Goal: Task Accomplishment & Management: Manage account settings

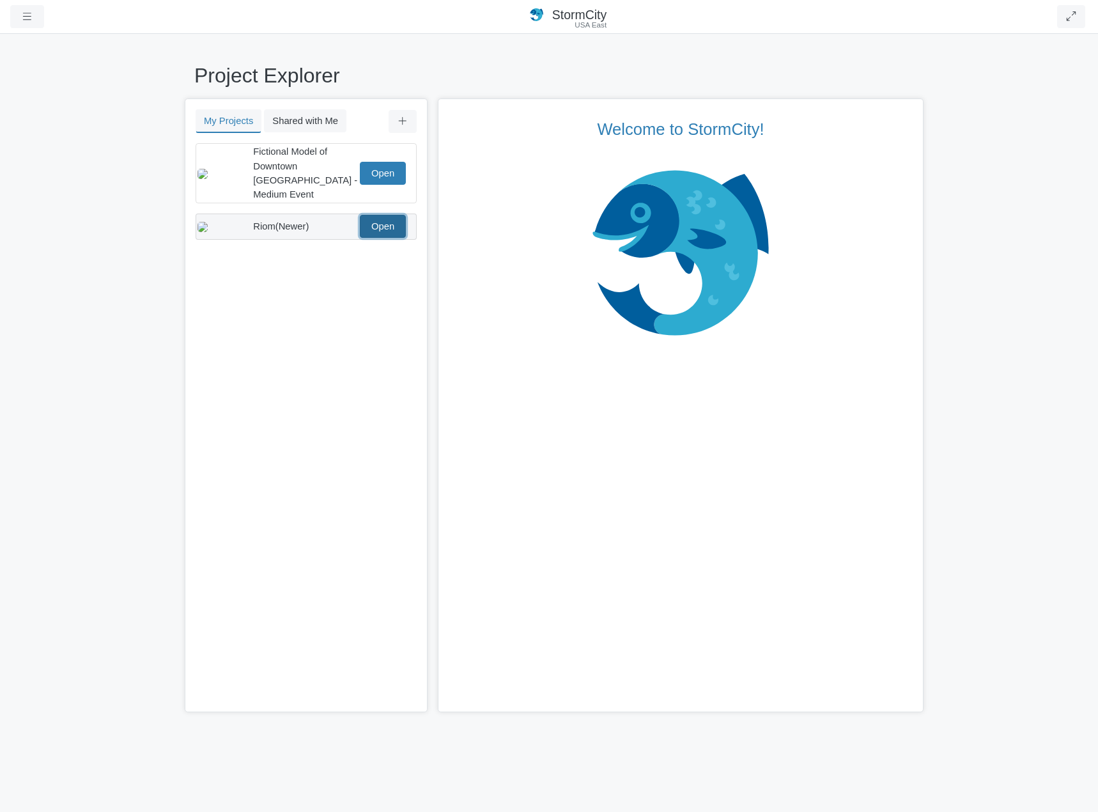
click at [385, 215] on link "Open" at bounding box center [383, 226] width 46 height 23
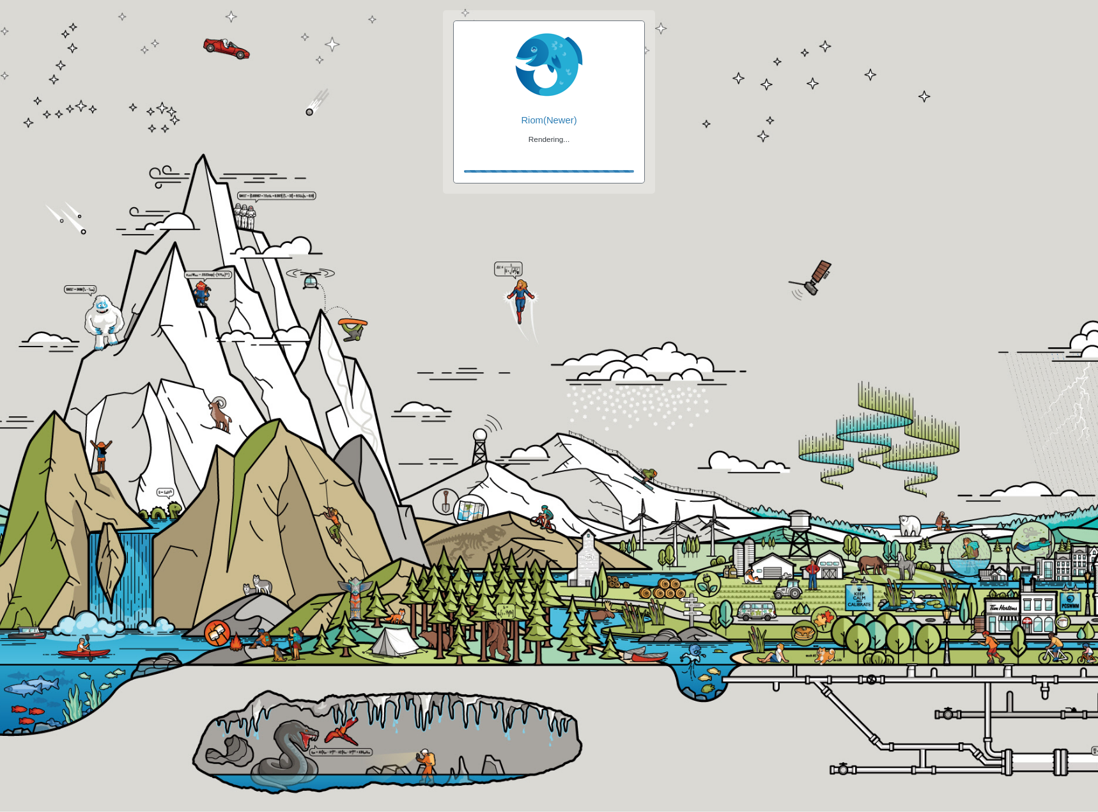
checkbox input "true"
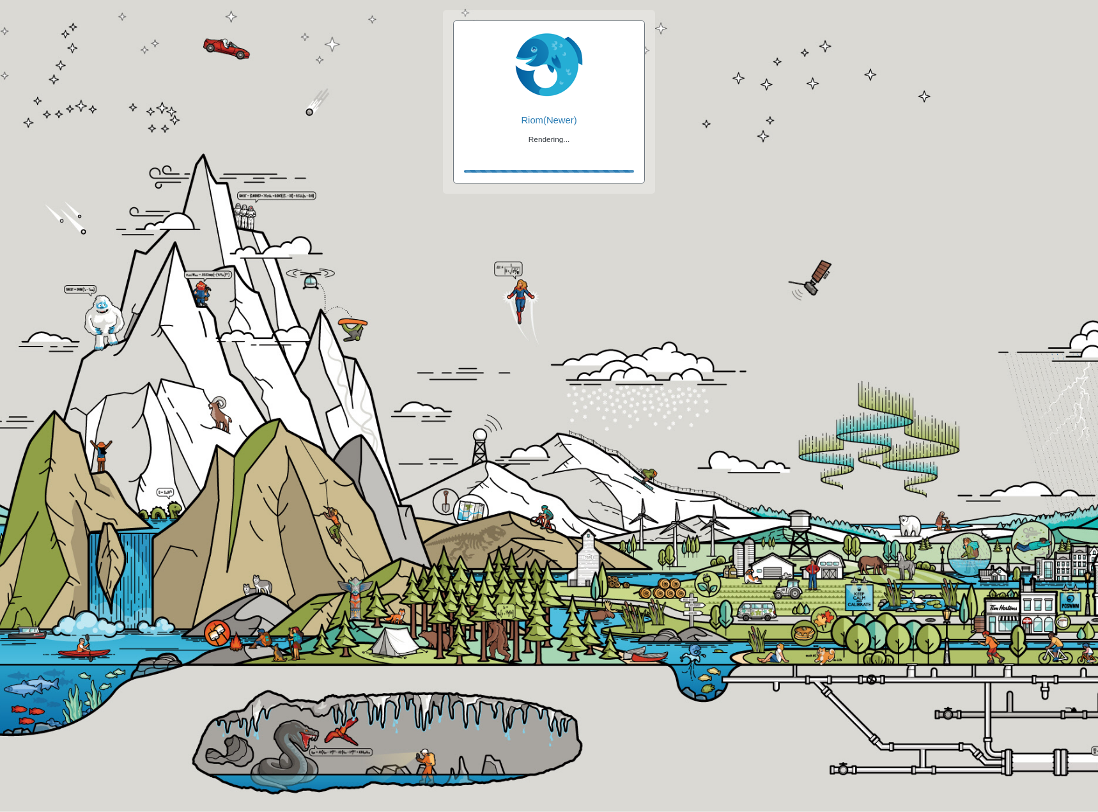
checkbox input "true"
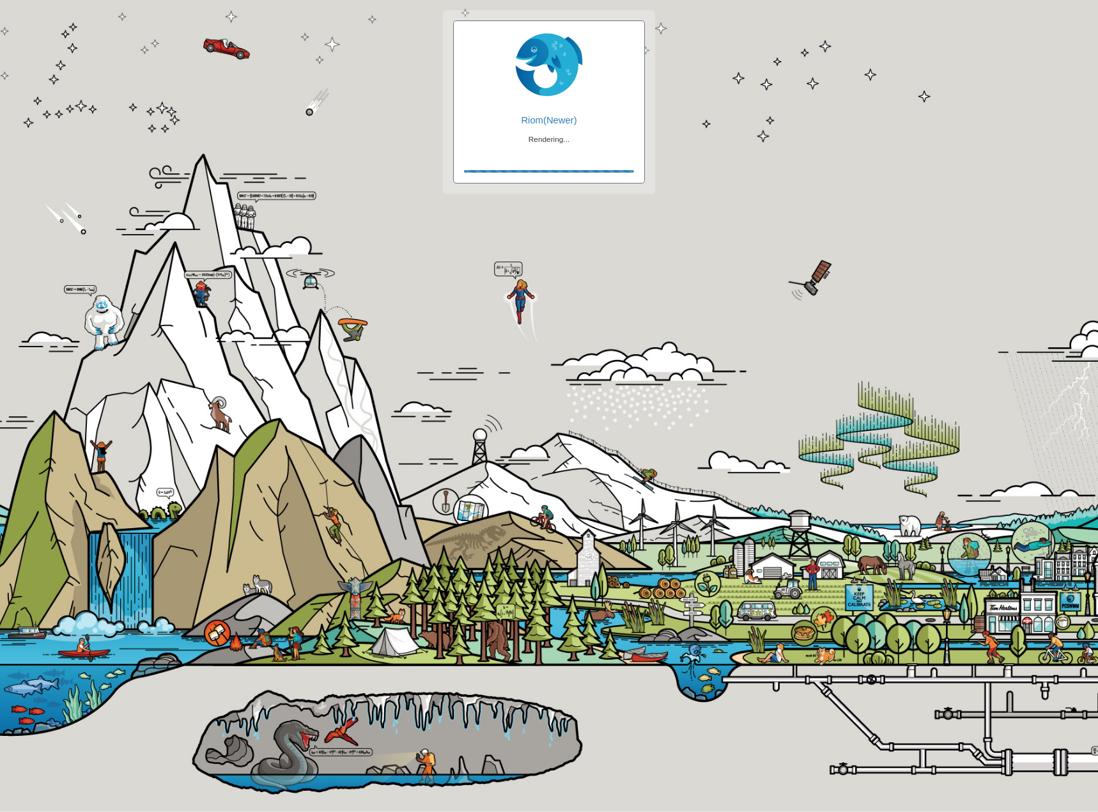
checkbox input "false"
checkbox input "true"
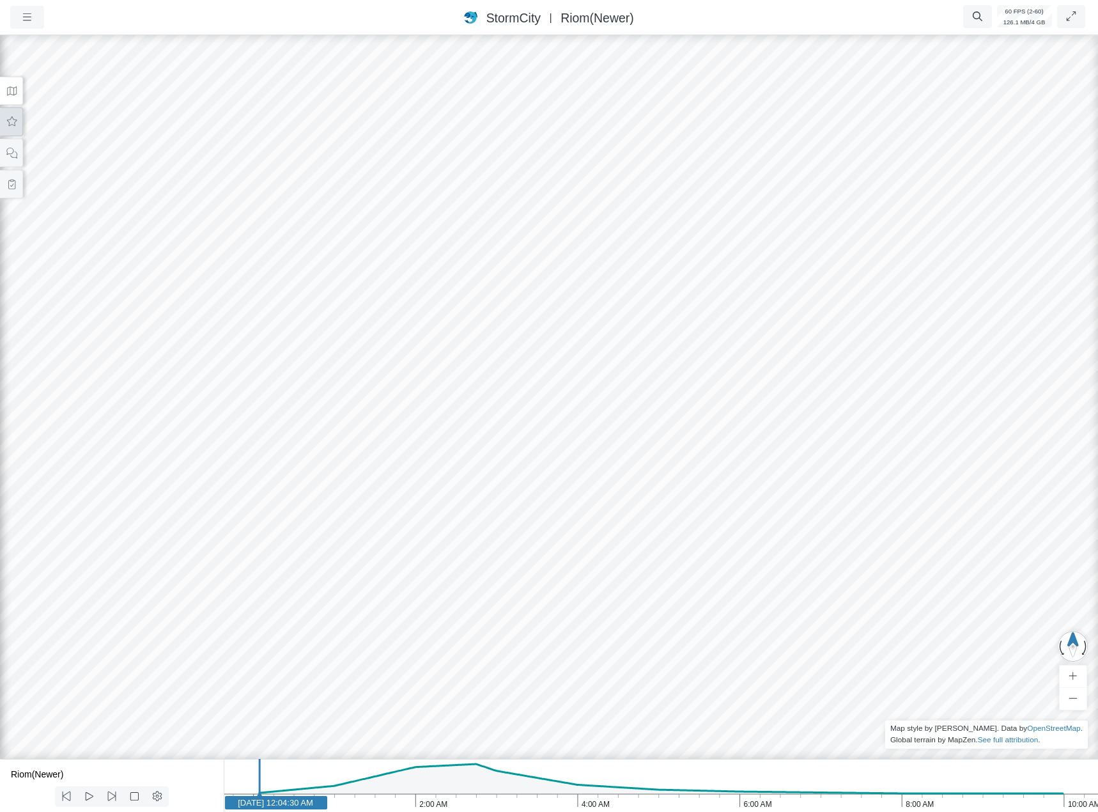
click at [14, 118] on icon at bounding box center [12, 122] width 12 height 10
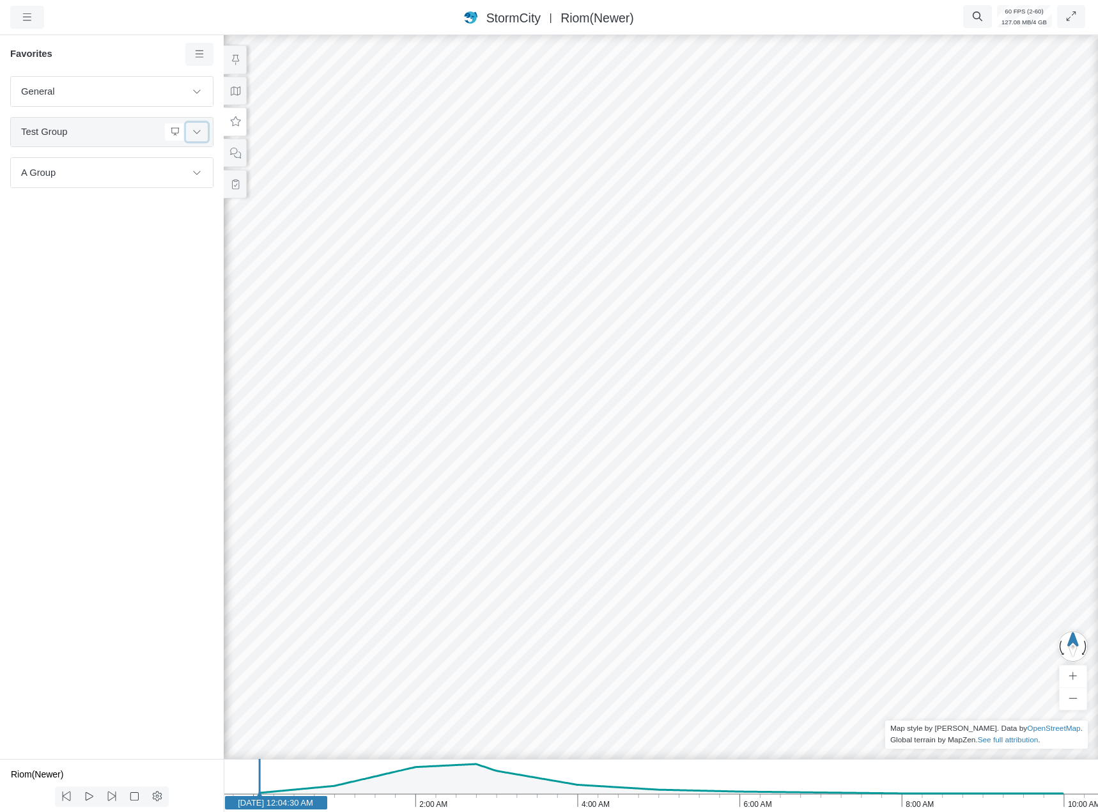
click at [203, 131] on button at bounding box center [197, 132] width 22 height 19
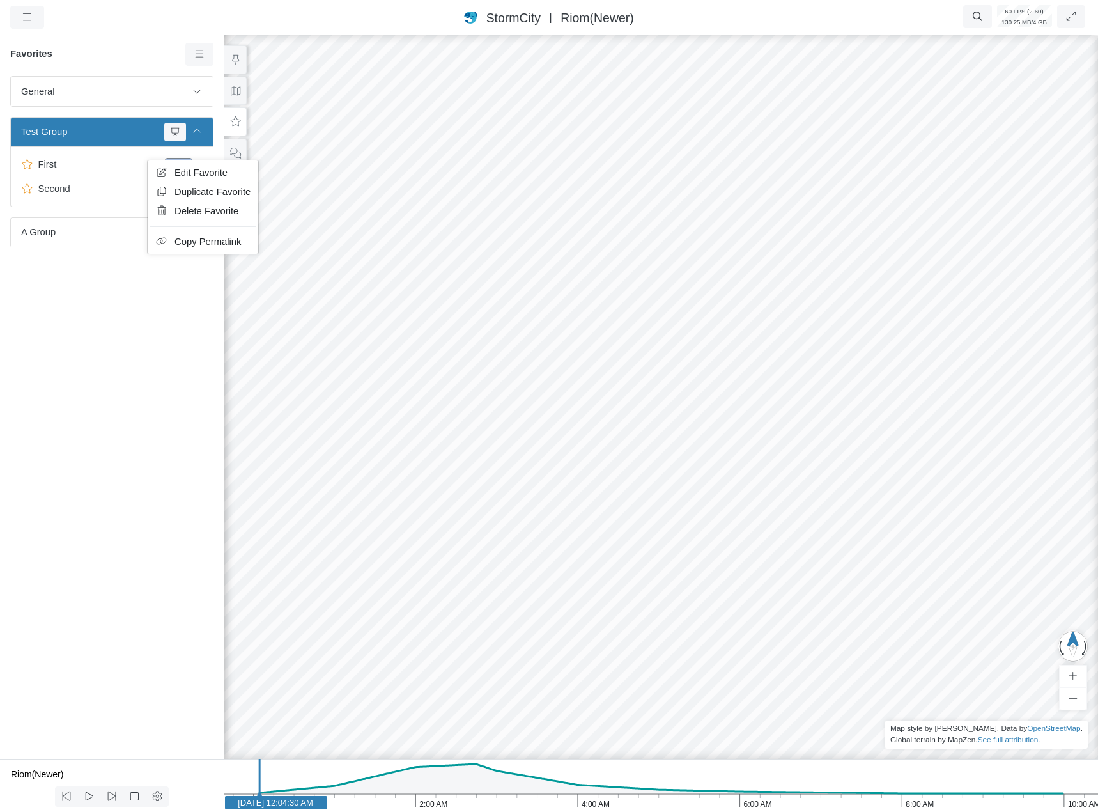
drag, startPoint x: 107, startPoint y: 296, endPoint x: 112, endPoint y: 266, distance: 30.6
click at [107, 296] on div "General Default Map View Default Camera View Cross Project Test Fun with gradie…" at bounding box center [112, 417] width 224 height 683
click at [144, 178] on link "Edit Favorite" at bounding box center [148, 169] width 105 height 19
click at [169, 181] on span "Edit Favorite" at bounding box center [186, 181] width 53 height 10
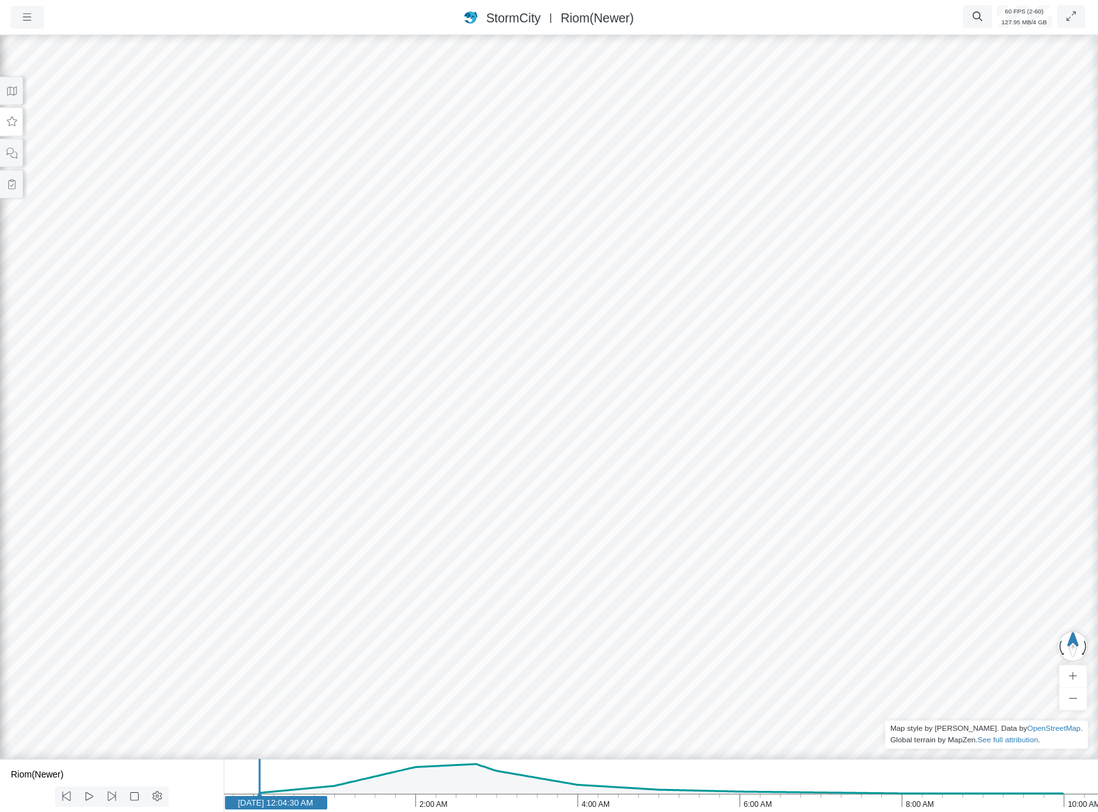
click at [19, 120] on button at bounding box center [11, 121] width 23 height 29
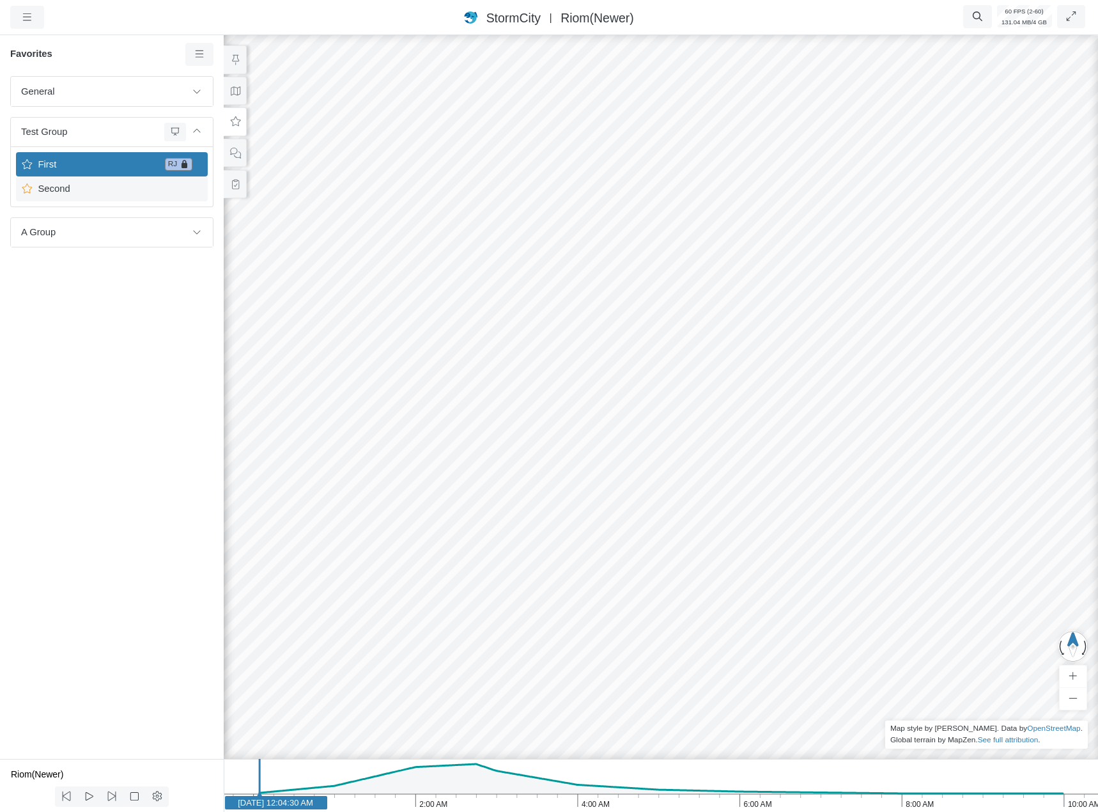
click at [121, 182] on span "Second" at bounding box center [113, 189] width 160 height 14
click at [146, 202] on span "Edit Favorite" at bounding box center [162, 202] width 53 height 10
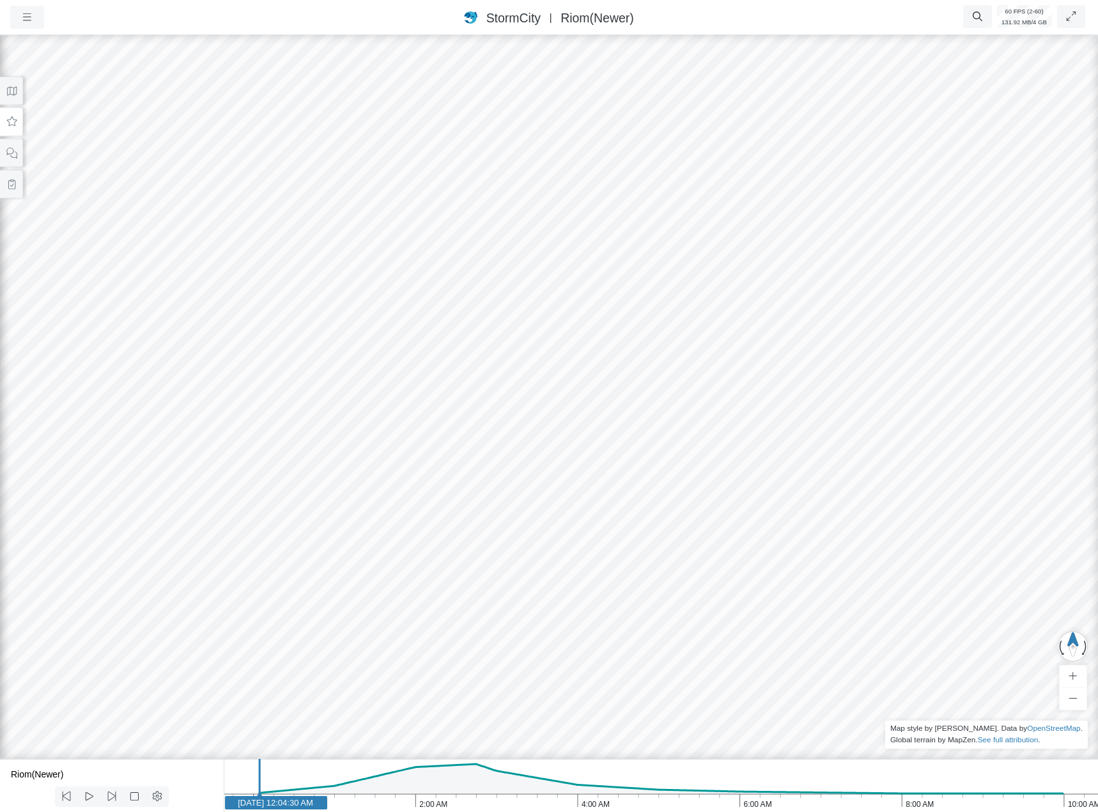
click at [17, 117] on button at bounding box center [11, 121] width 23 height 29
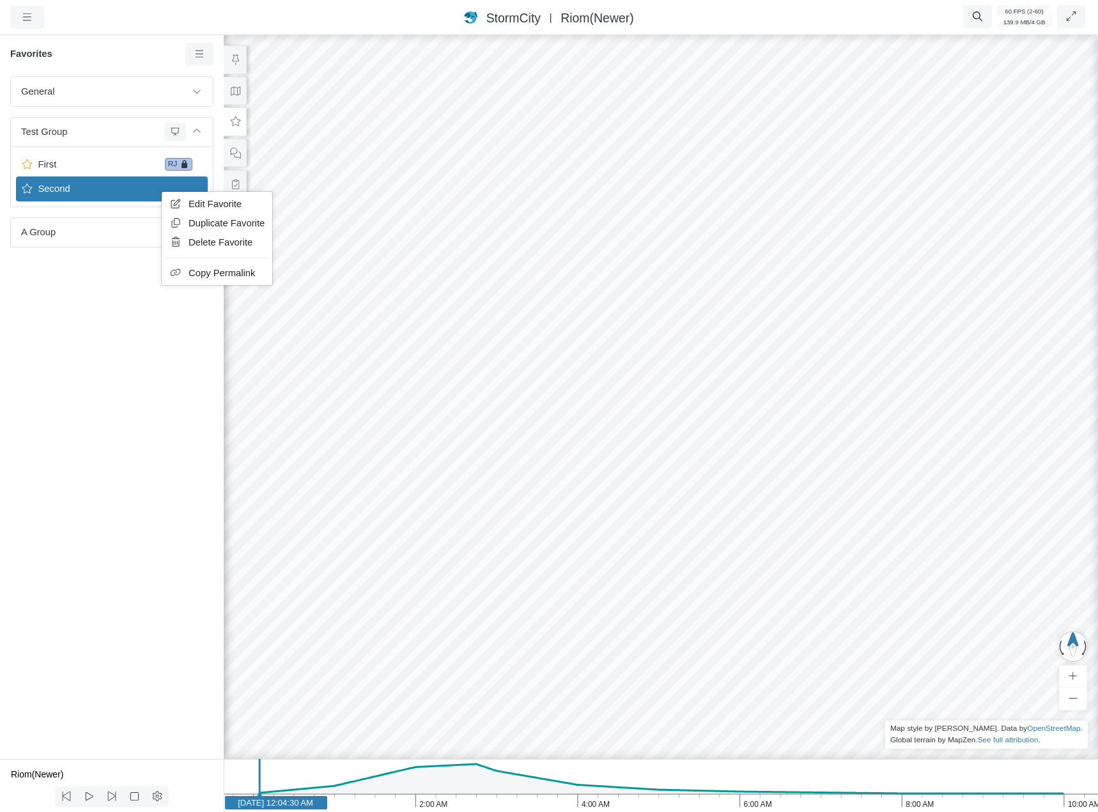
drag, startPoint x: 205, startPoint y: 207, endPoint x: 42, endPoint y: 261, distance: 171.6
click at [205, 207] on span "Edit Favorite" at bounding box center [215, 204] width 53 height 10
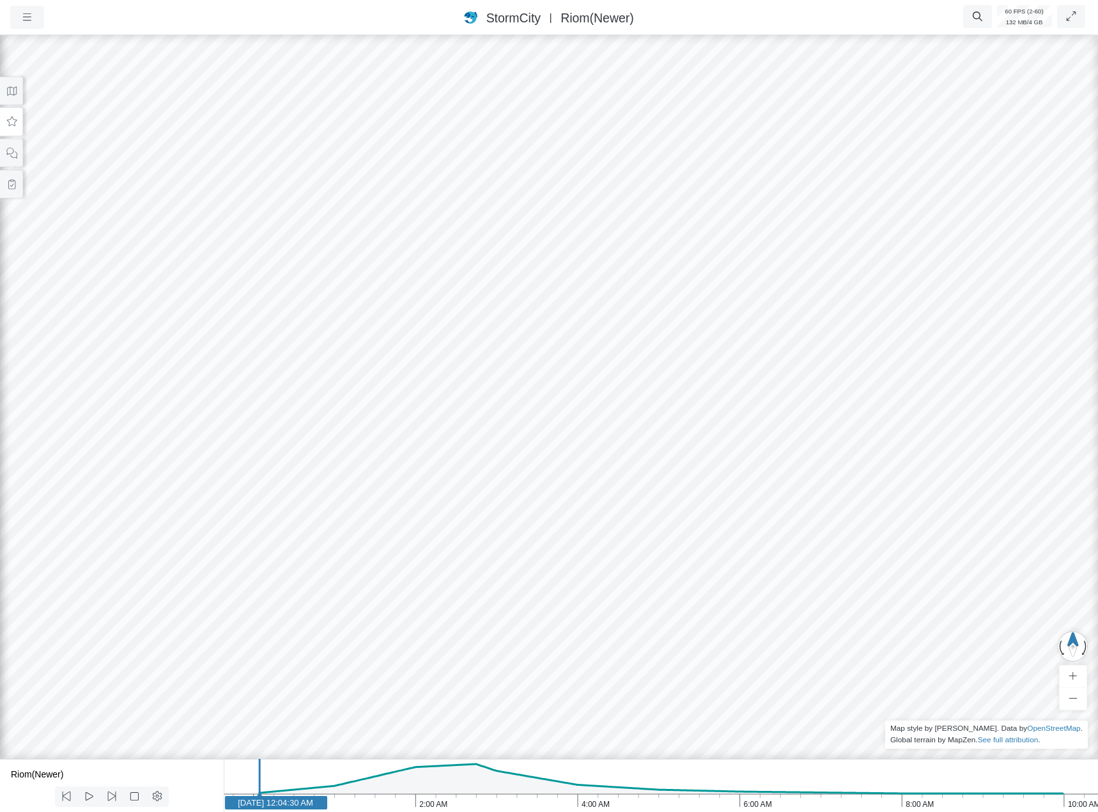
click at [10, 123] on icon at bounding box center [12, 122] width 12 height 10
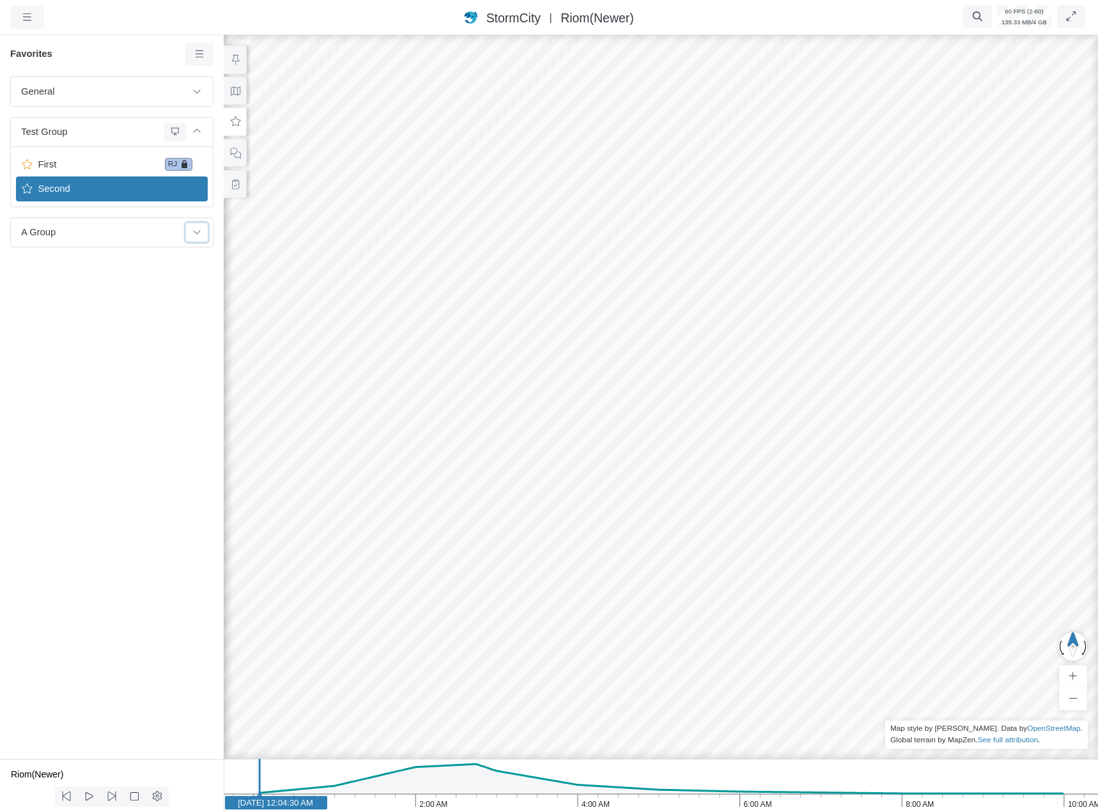
click at [196, 231] on icon at bounding box center [197, 232] width 10 height 8
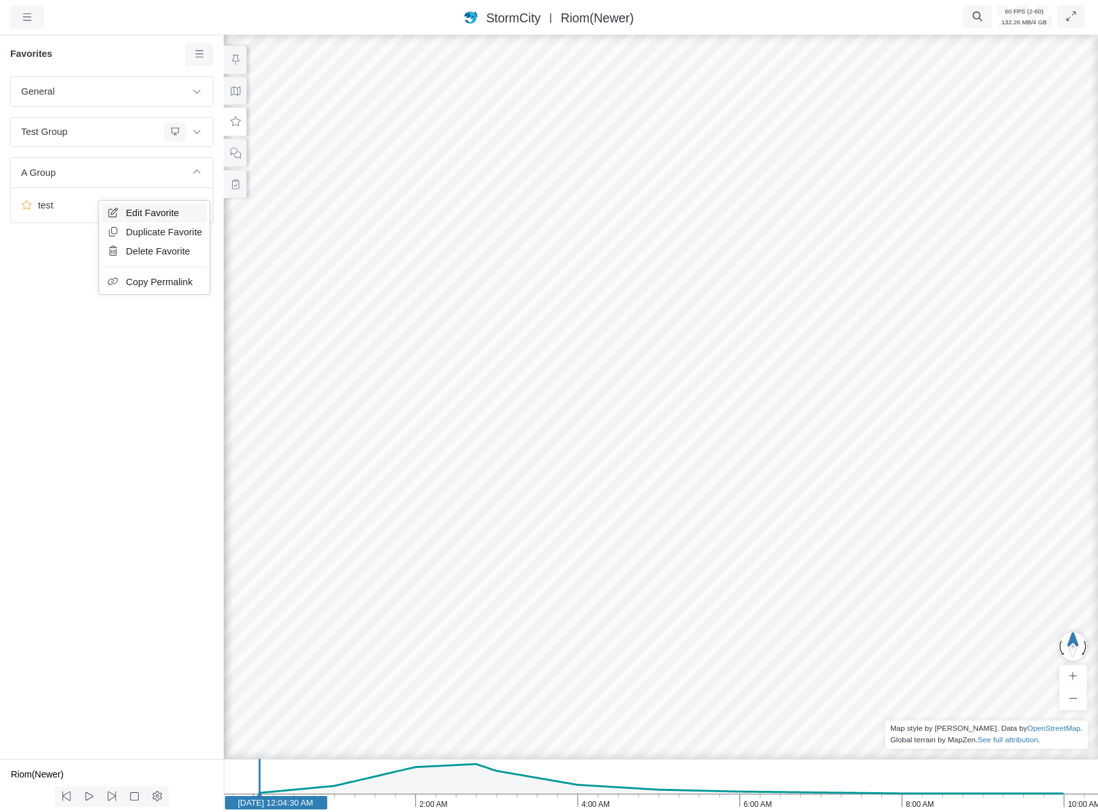
click at [138, 215] on span "Edit Favorite" at bounding box center [152, 213] width 53 height 10
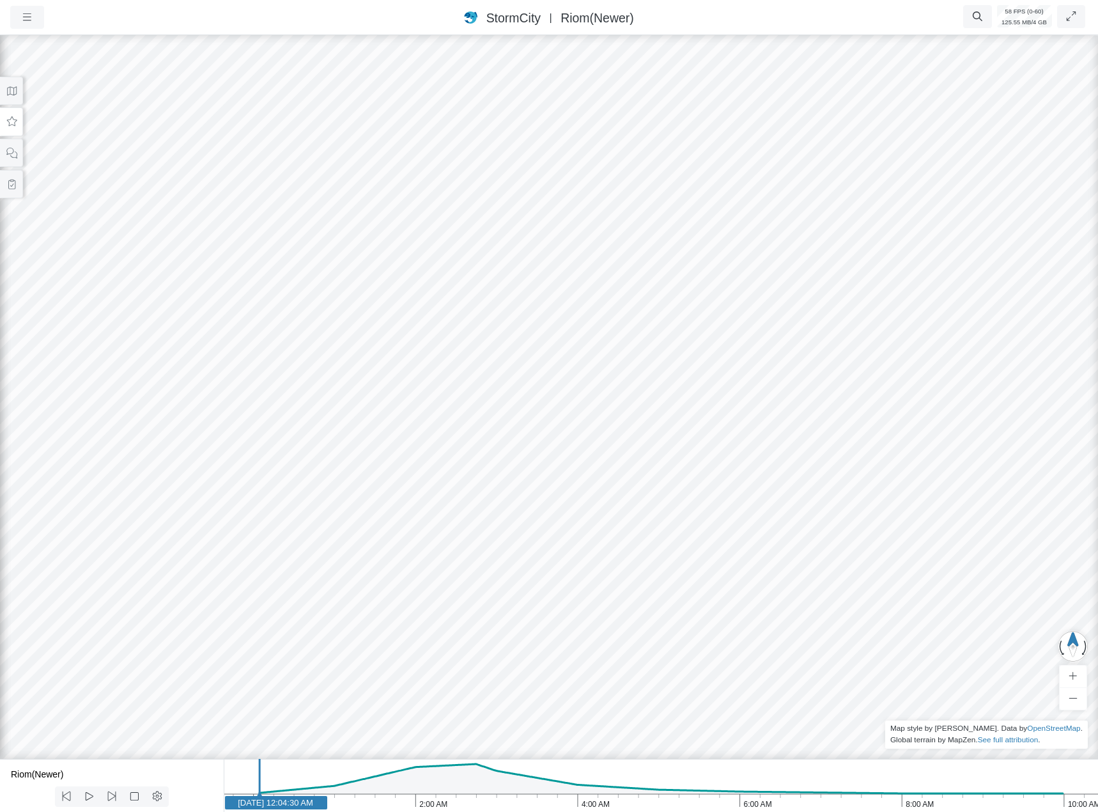
click at [9, 120] on icon at bounding box center [12, 122] width 12 height 10
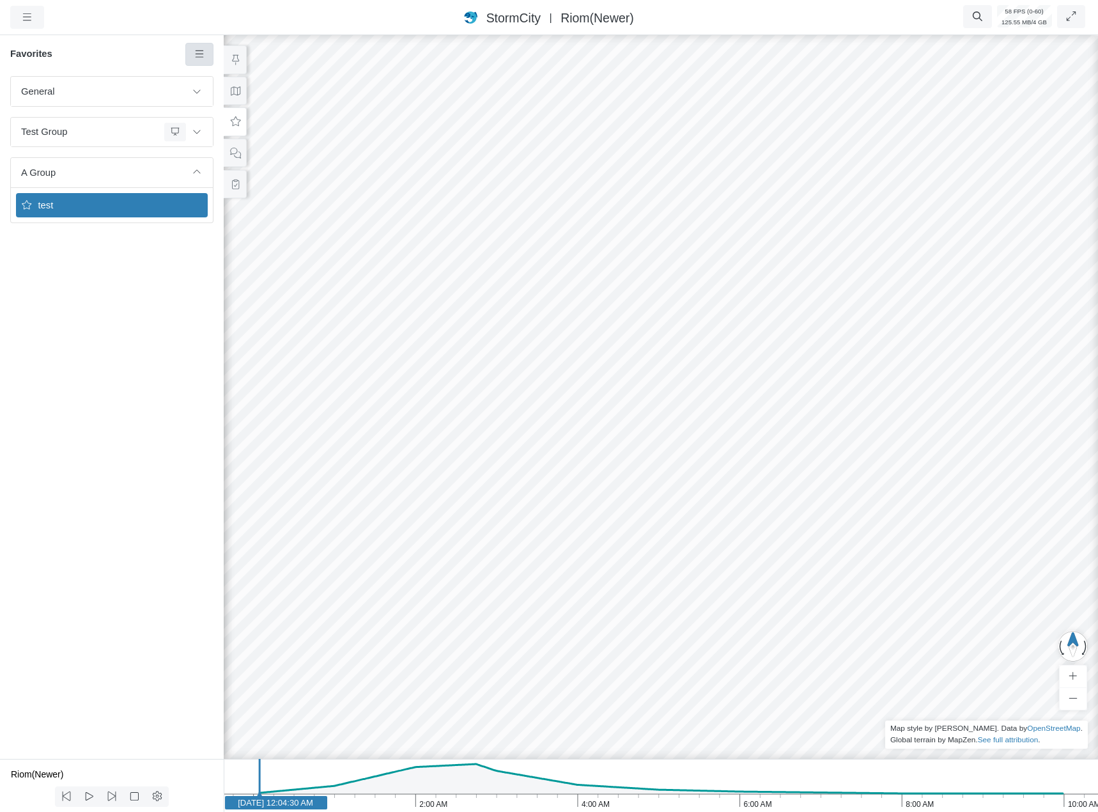
click at [194, 51] on icon at bounding box center [200, 54] width 12 height 10
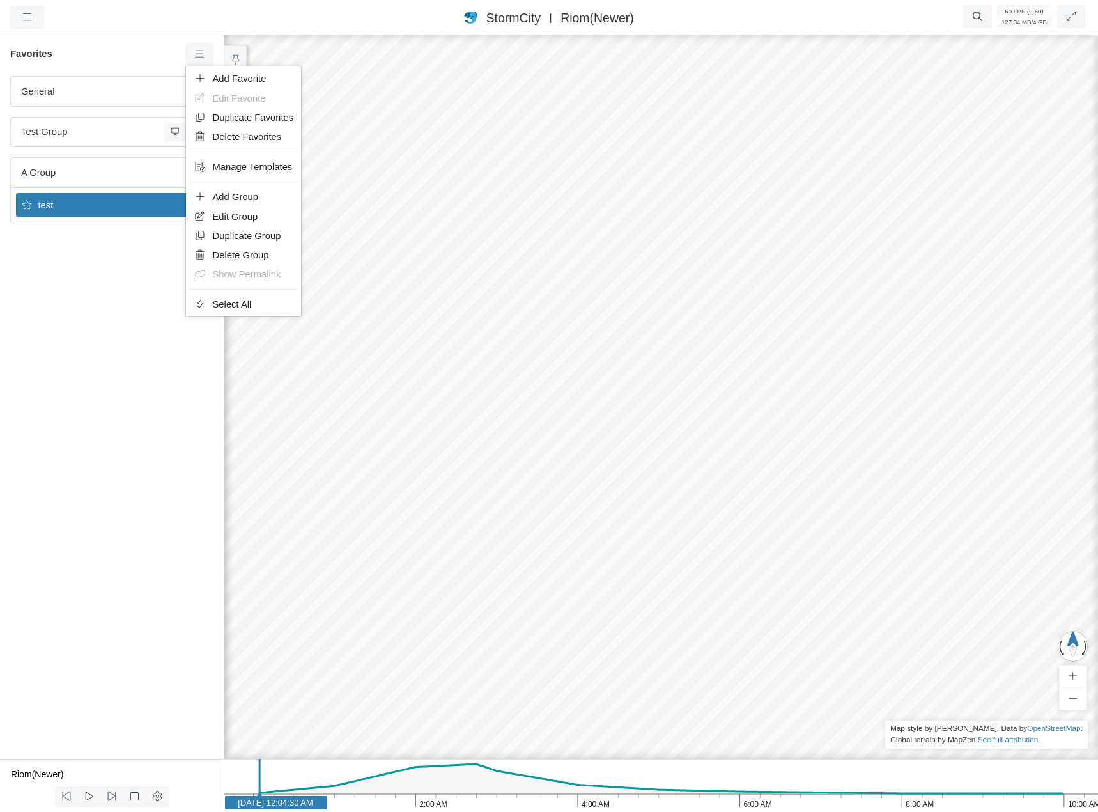
click at [207, 67] on div "Add Favorite Edit Favorite Duplicate Favorites Delete Favorites Manage Template…" at bounding box center [243, 191] width 117 height 251
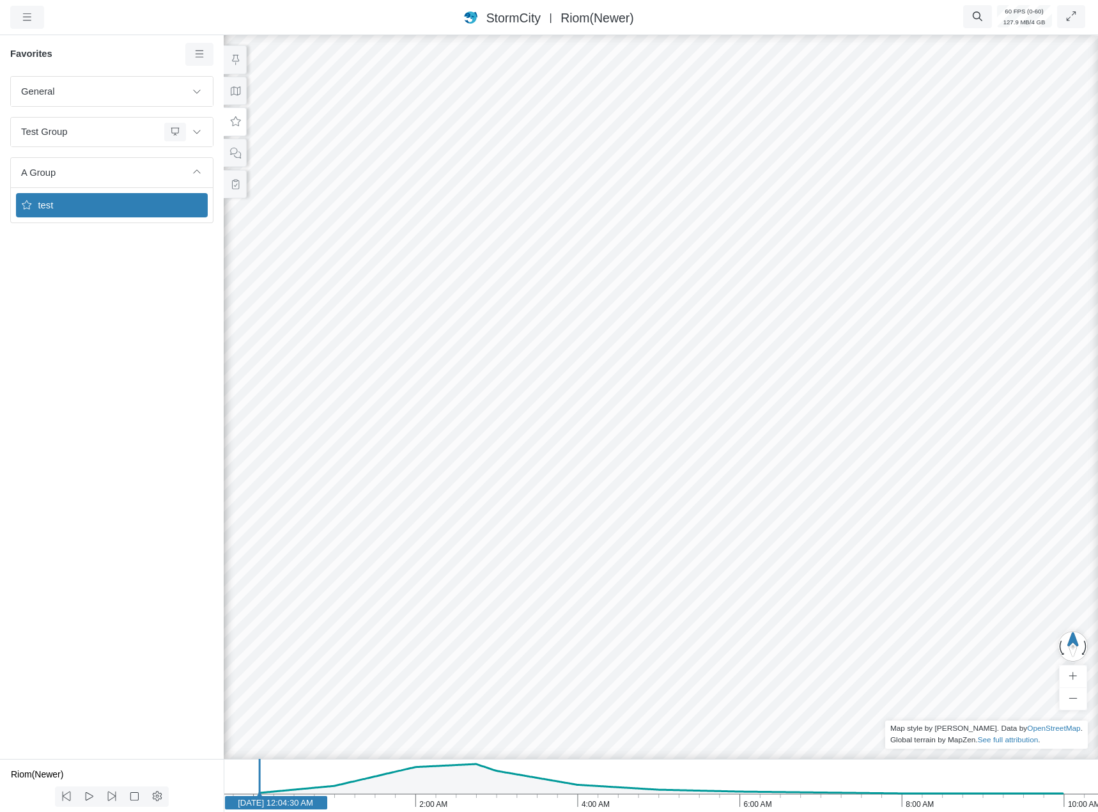
drag, startPoint x: 103, startPoint y: 301, endPoint x: 105, endPoint y: 293, distance: 8.1
click at [104, 300] on div "General Default Map View Default Camera View Cross Project Test Fun with gradie…" at bounding box center [112, 417] width 224 height 683
click at [116, 208] on span "test" at bounding box center [113, 205] width 160 height 14
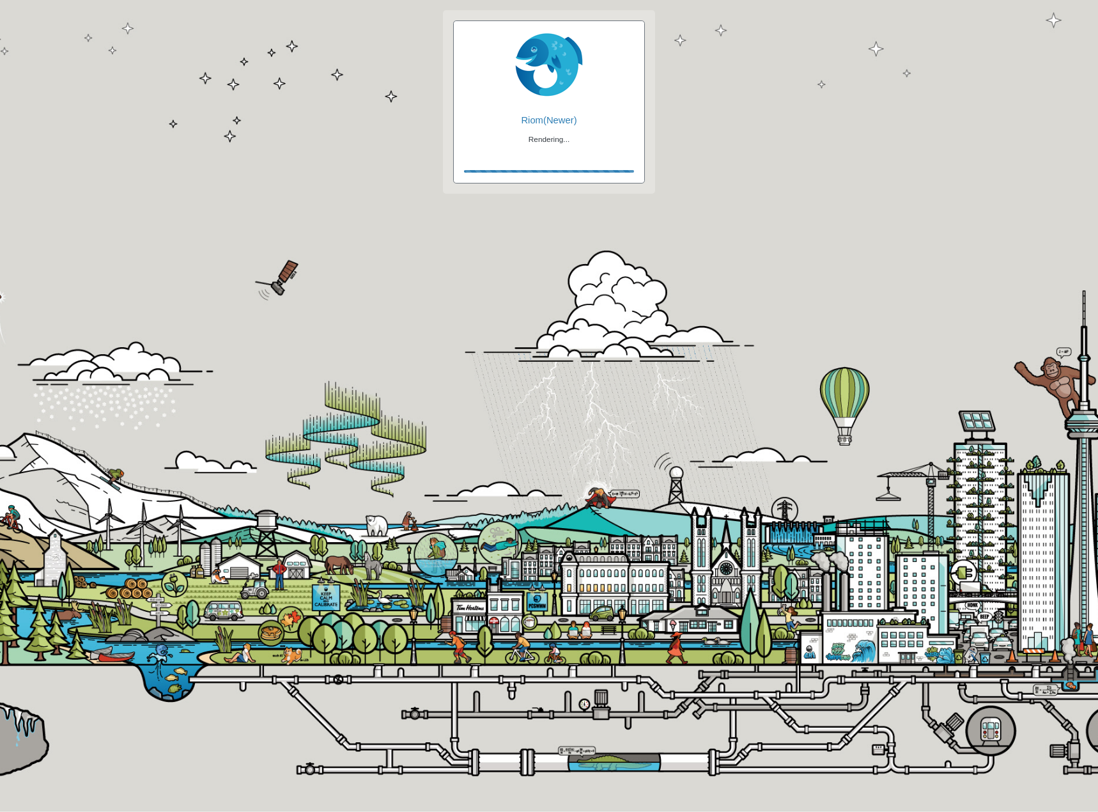
checkbox input "true"
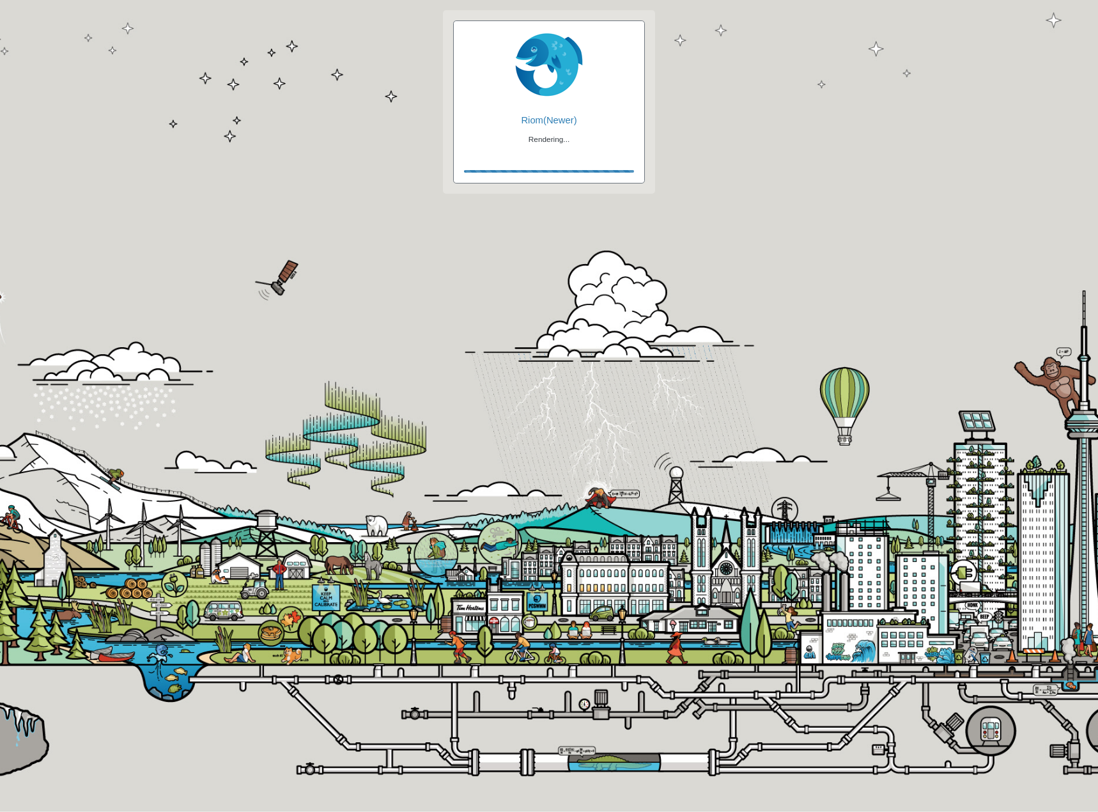
checkbox input "true"
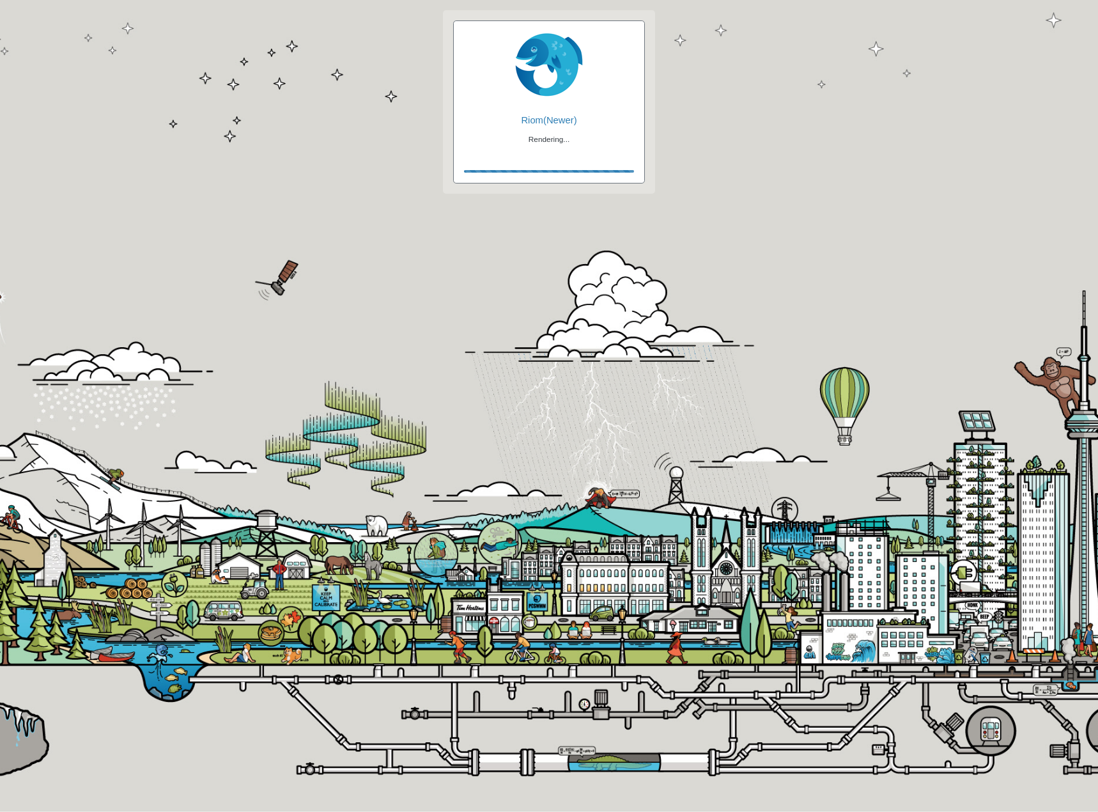
checkbox input "false"
checkbox input "true"
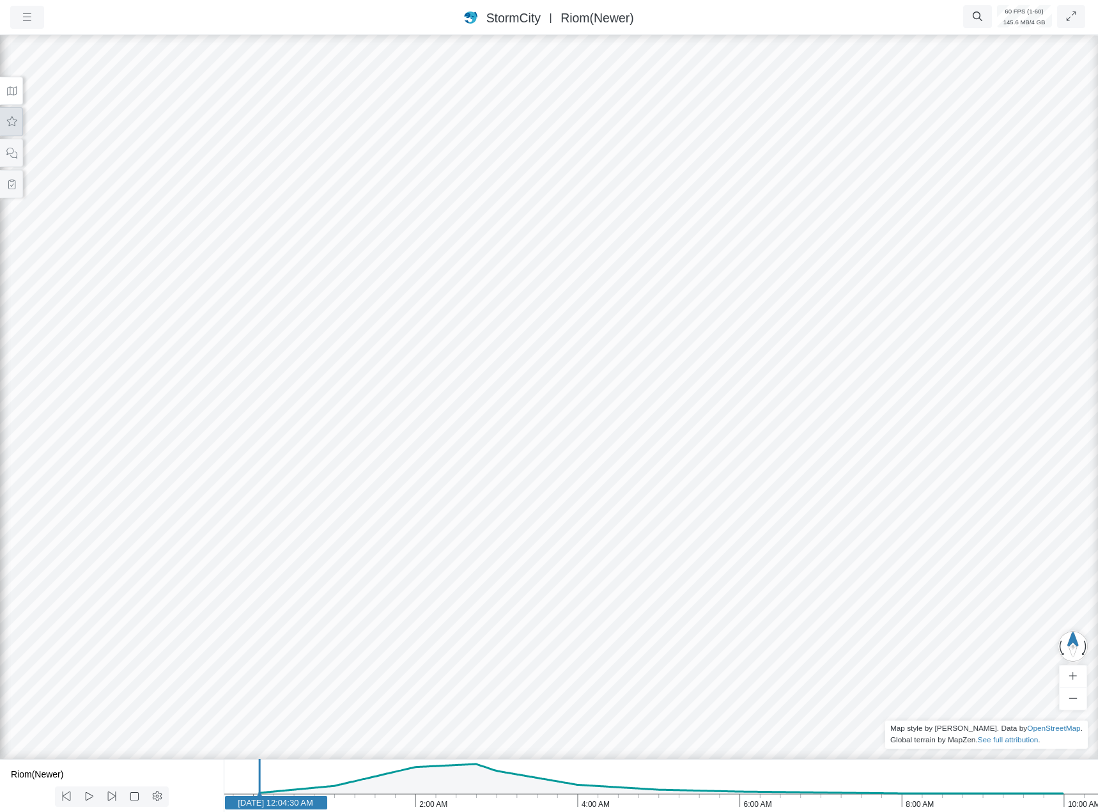
click at [19, 120] on button at bounding box center [11, 121] width 23 height 29
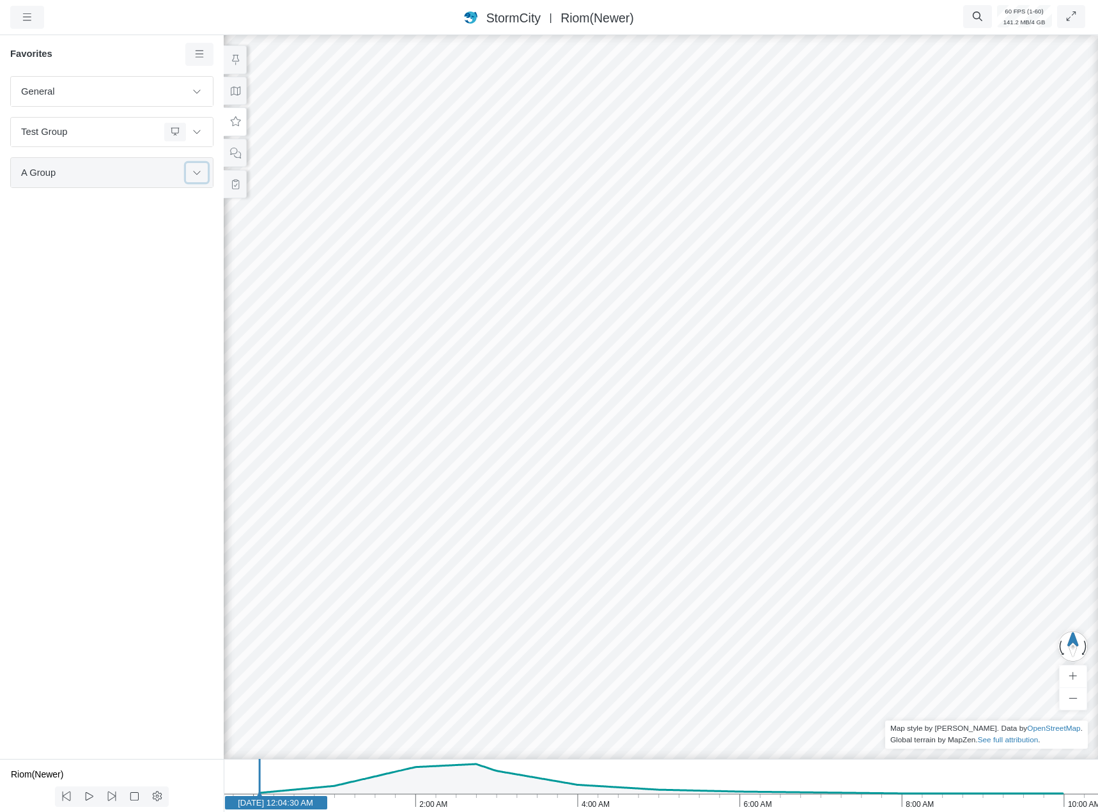
click at [189, 169] on button at bounding box center [197, 172] width 22 height 19
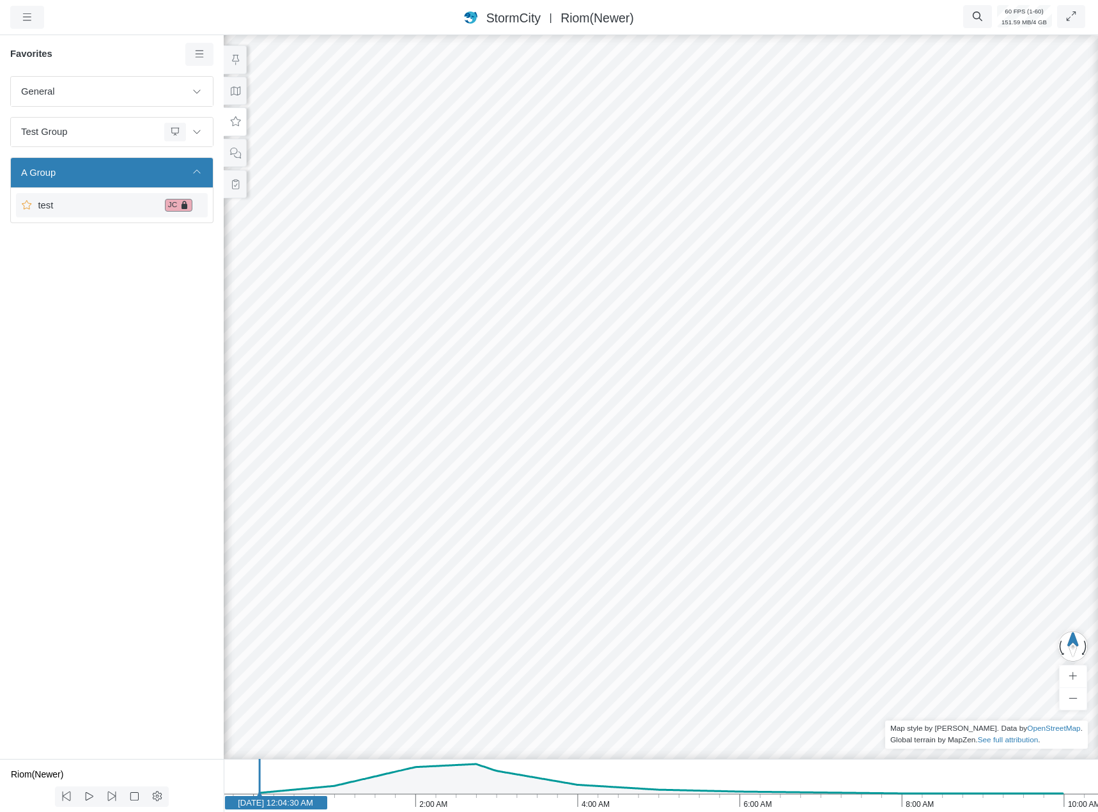
click at [127, 202] on span "test" at bounding box center [96, 205] width 127 height 14
click at [204, 50] on icon at bounding box center [200, 54] width 12 height 10
drag, startPoint x: 112, startPoint y: 282, endPoint x: 118, endPoint y: 267, distance: 15.6
click at [114, 279] on div "General Default Map View Default Camera View Cross Project Test Fun with gradie…" at bounding box center [112, 417] width 224 height 683
click at [119, 201] on span "test" at bounding box center [96, 205] width 127 height 14
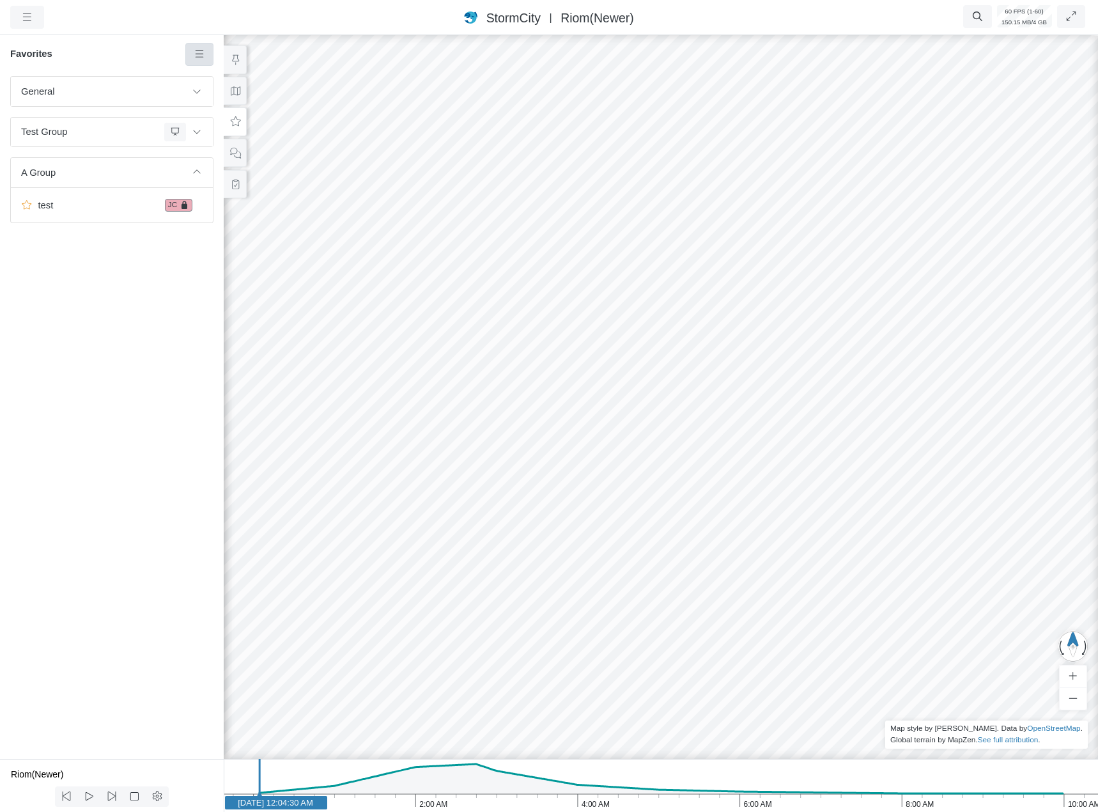
click at [201, 52] on icon at bounding box center [200, 54] width 12 height 10
click at [200, 47] on link at bounding box center [199, 54] width 29 height 23
click at [102, 480] on div "General Default Map View Default Camera View Cross Project Test Fun with gradie…" at bounding box center [112, 417] width 224 height 683
click at [204, 87] on button at bounding box center [197, 91] width 22 height 19
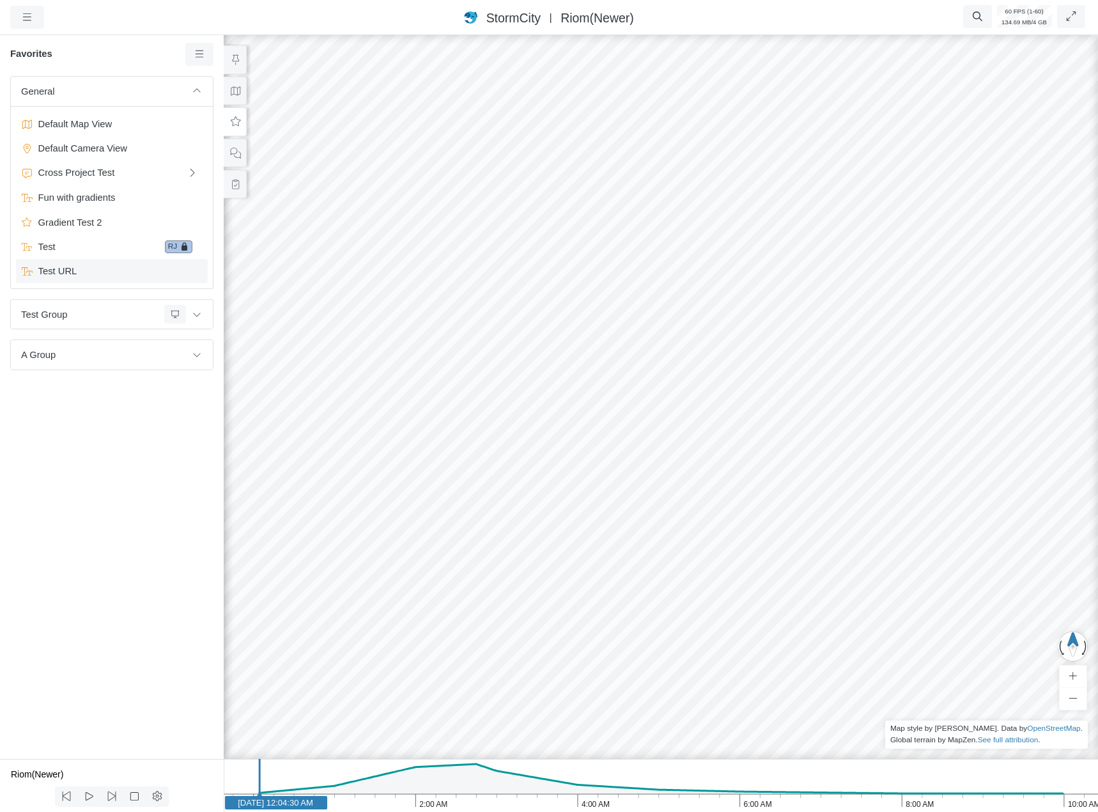
click at [82, 271] on span "Test URL" at bounding box center [113, 271] width 160 height 14
drag, startPoint x: 194, startPoint y: 352, endPoint x: 188, endPoint y: 360, distance: 10.1
click at [194, 352] on icon at bounding box center [197, 354] width 10 height 8
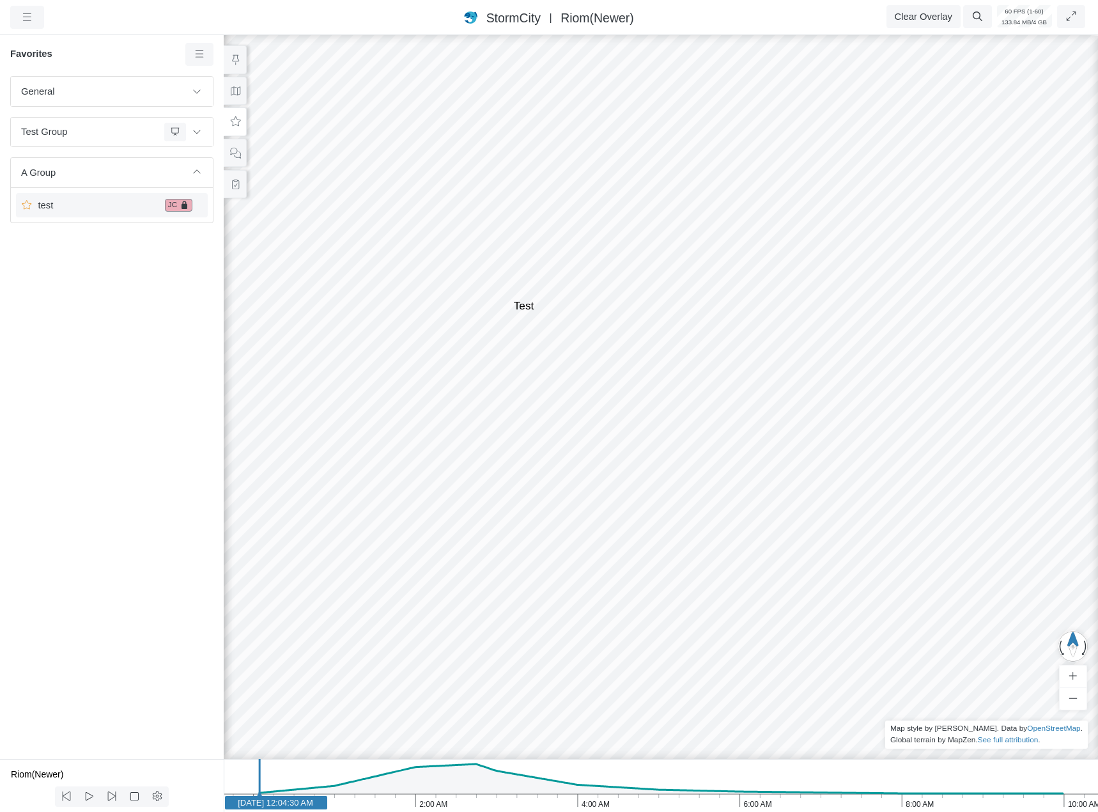
click at [85, 205] on span "test" at bounding box center [96, 205] width 127 height 14
click at [127, 327] on div "General Default Map View Default Camera View Cross Project Test Fun with gradie…" at bounding box center [112, 417] width 224 height 683
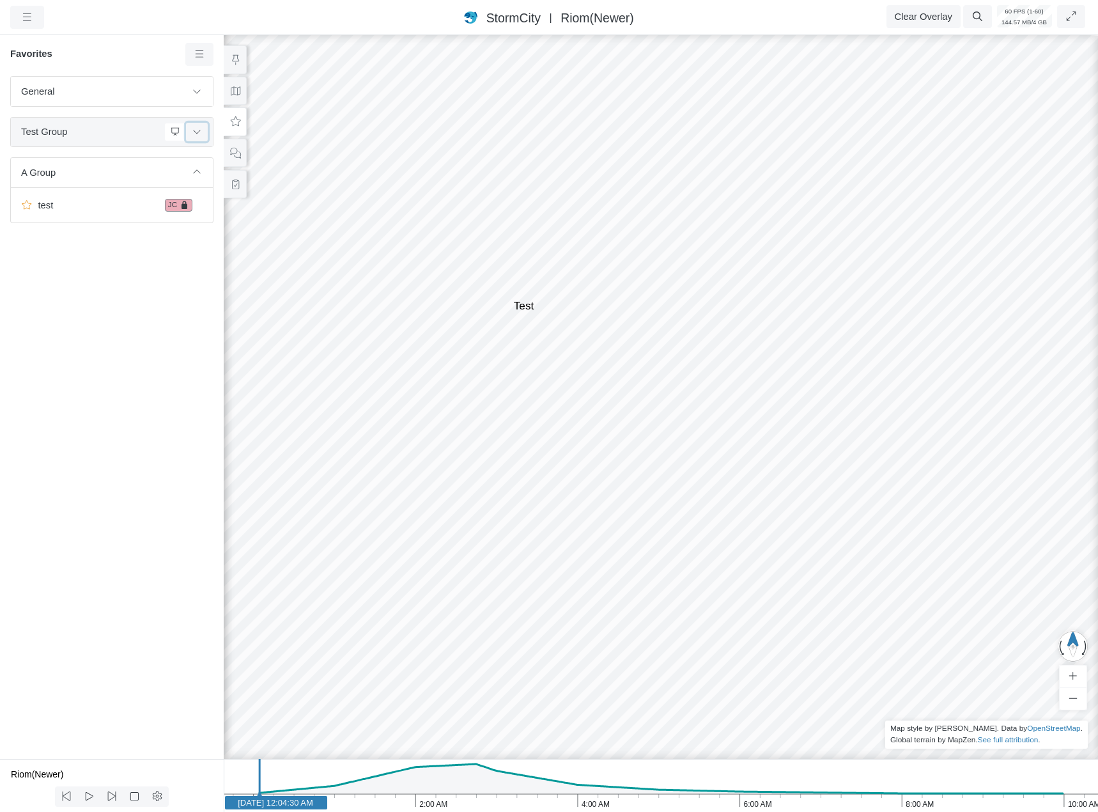
click at [199, 132] on icon at bounding box center [196, 132] width 7 height 4
click at [81, 164] on span "First" at bounding box center [96, 164] width 127 height 14
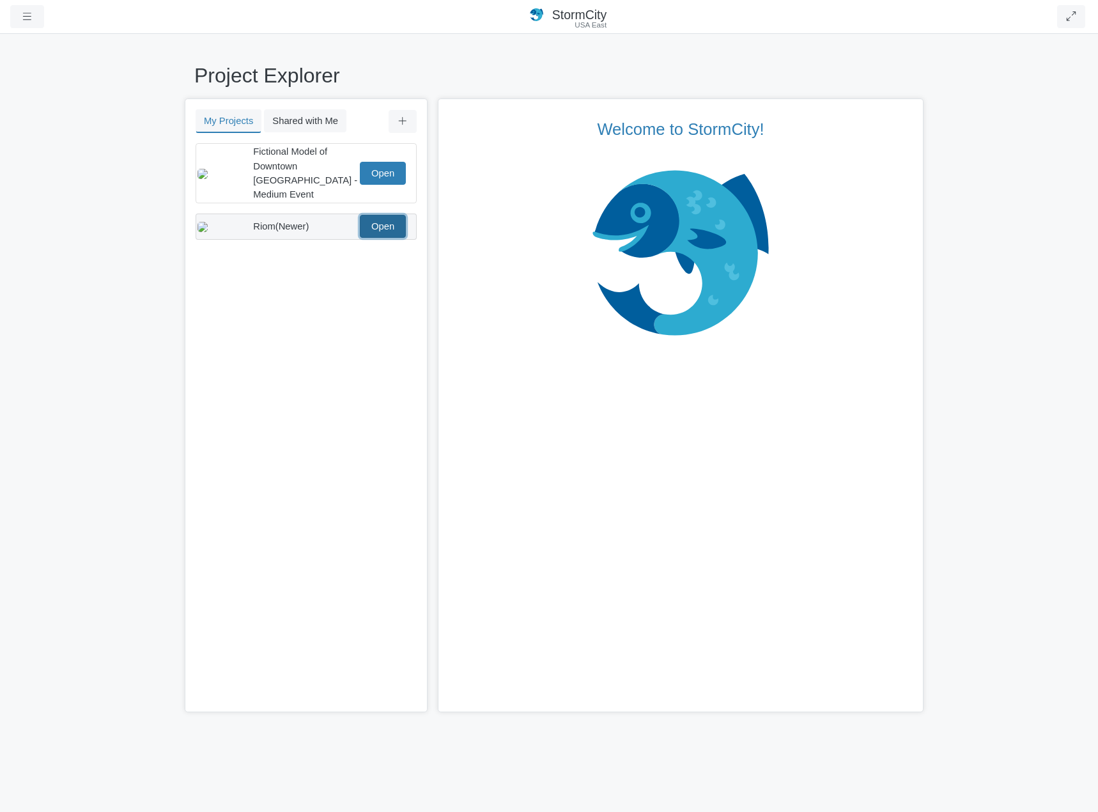
click at [393, 227] on link "Open" at bounding box center [383, 226] width 46 height 23
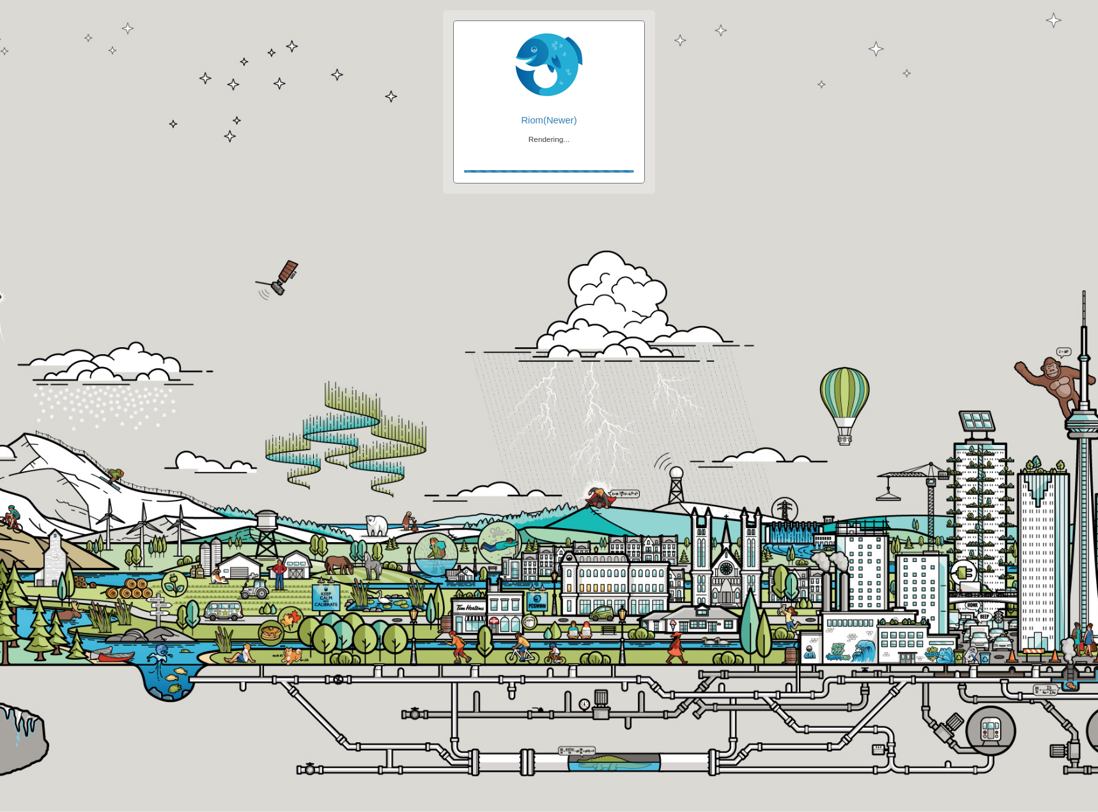
checkbox input "true"
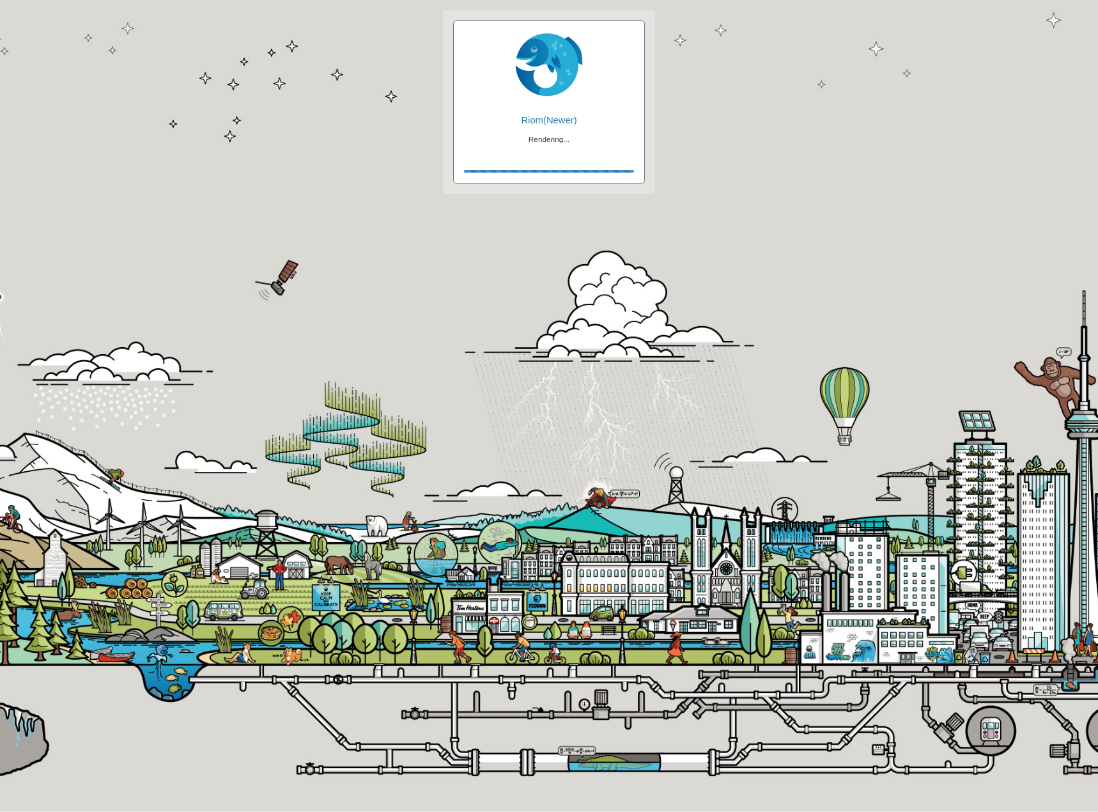
checkbox input "true"
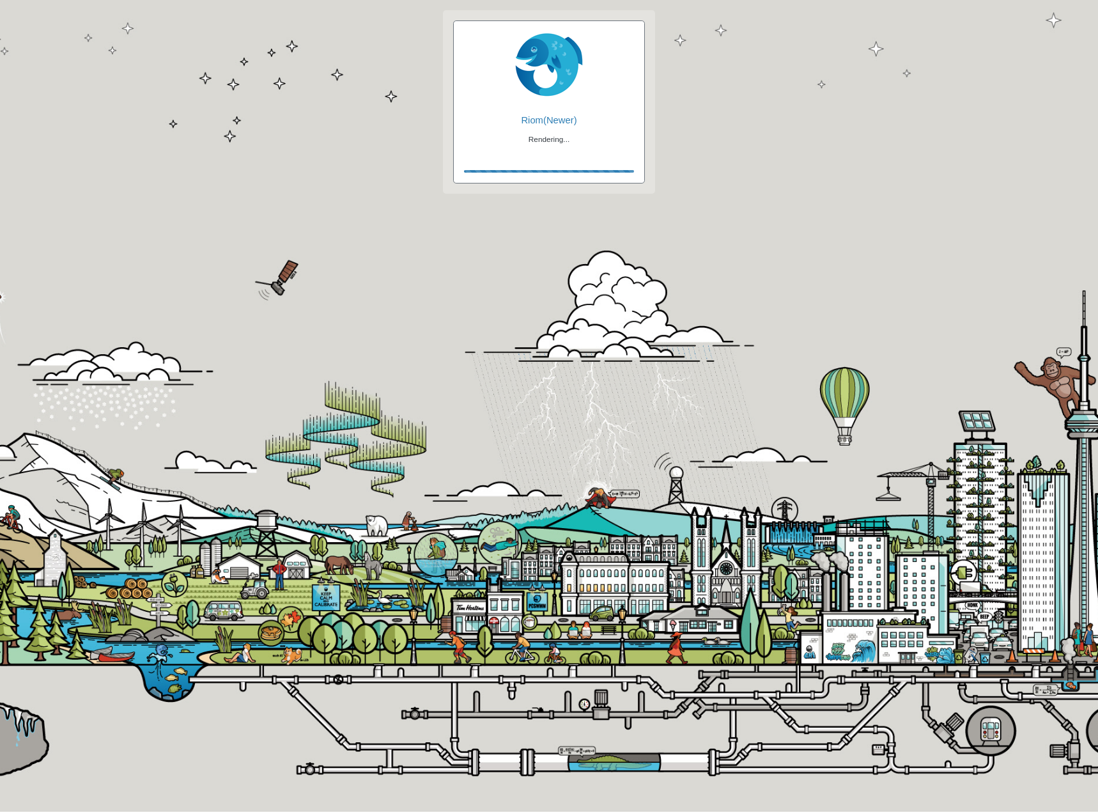
checkbox input "false"
checkbox input "true"
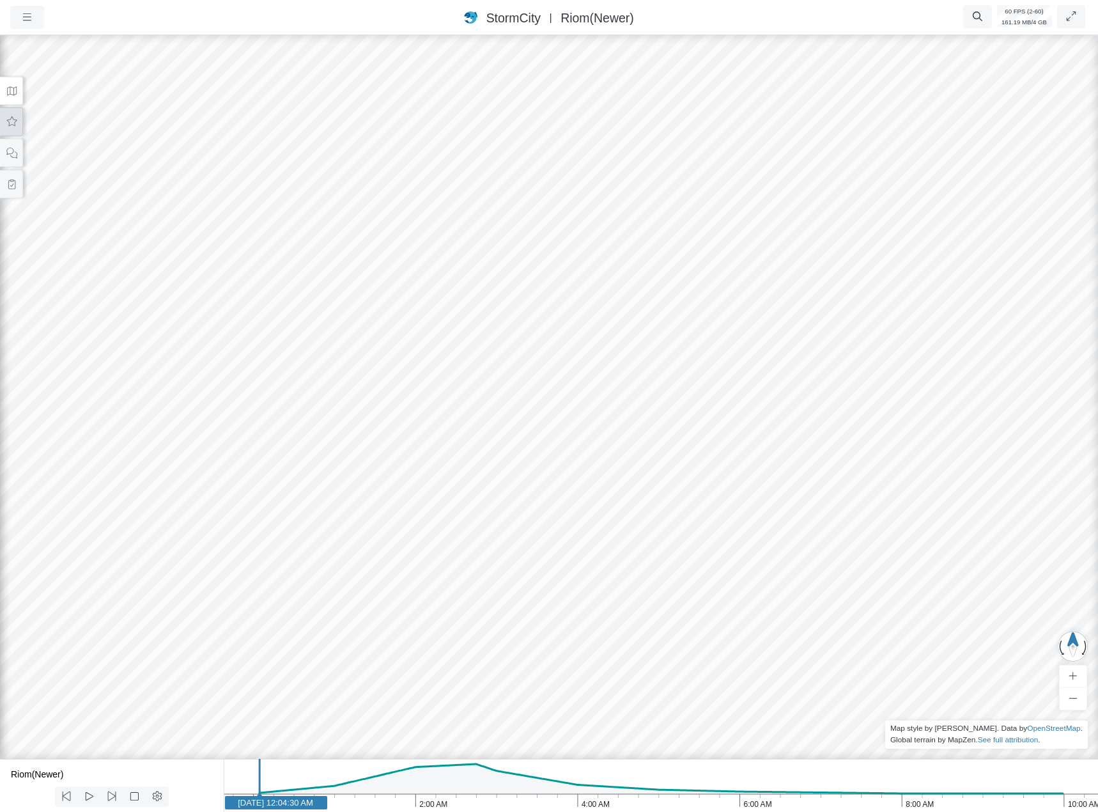
click at [14, 130] on button at bounding box center [11, 121] width 23 height 29
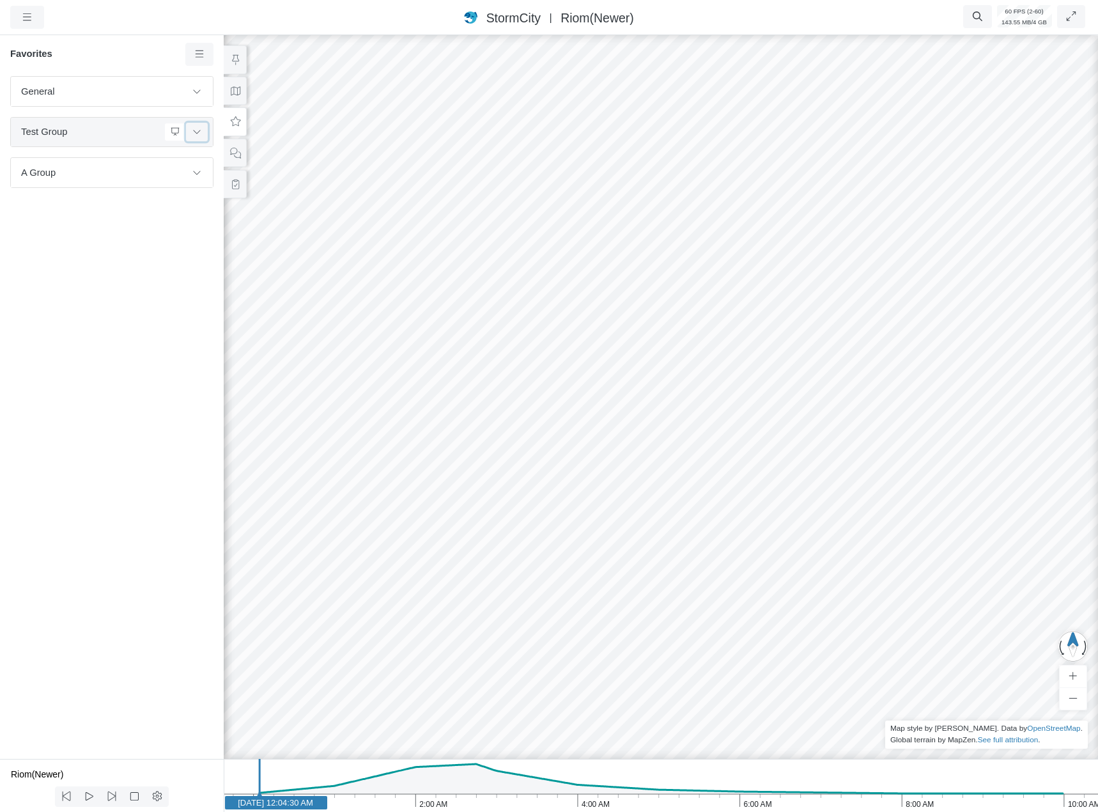
click at [202, 130] on button at bounding box center [197, 132] width 22 height 19
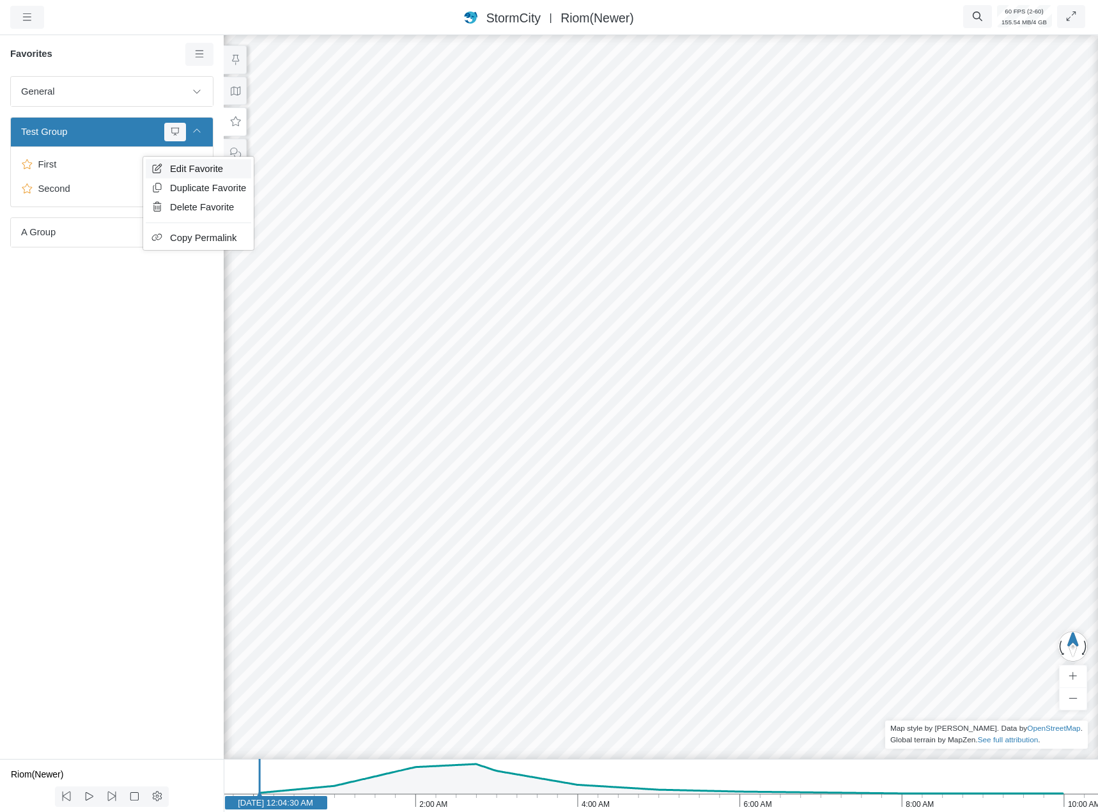
click at [161, 164] on link "Edit Favorite" at bounding box center [198, 168] width 105 height 19
click at [146, 299] on div "General Default Map View Default Camera View Cross Project Test Fun with gradie…" at bounding box center [112, 417] width 224 height 683
click at [160, 176] on span "Edit Favorite" at bounding box center [173, 172] width 53 height 10
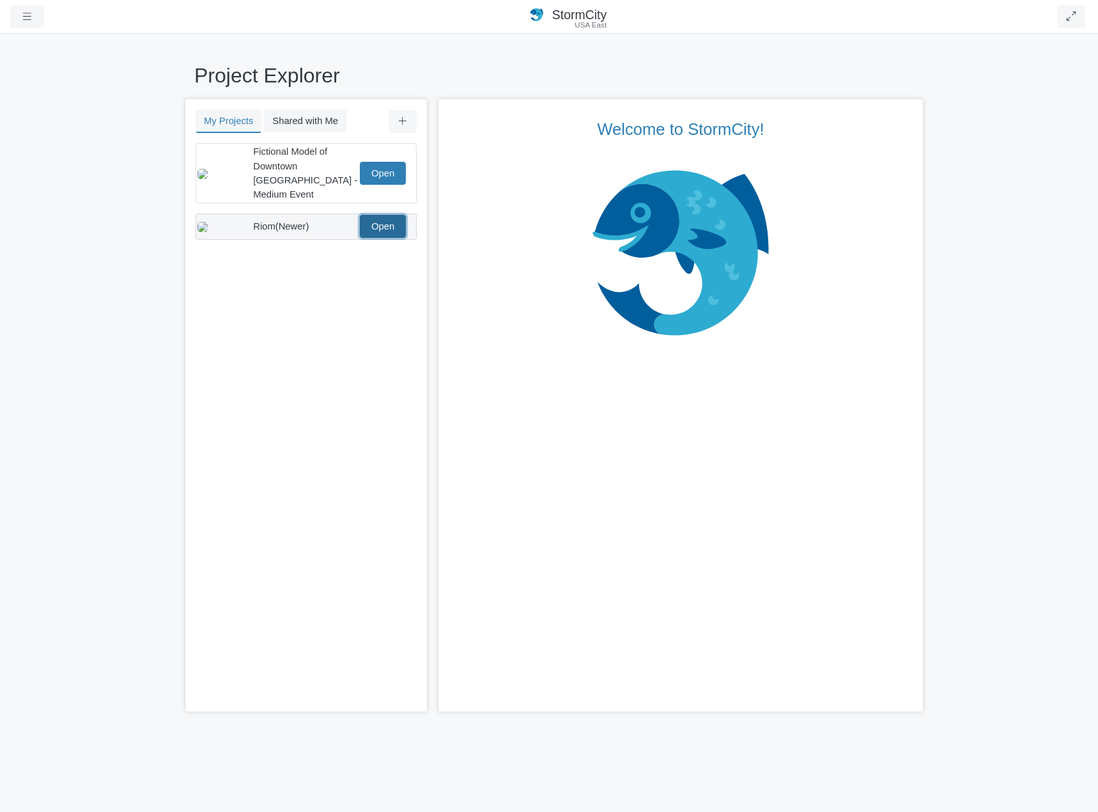
click at [379, 221] on link "Open" at bounding box center [383, 226] width 46 height 23
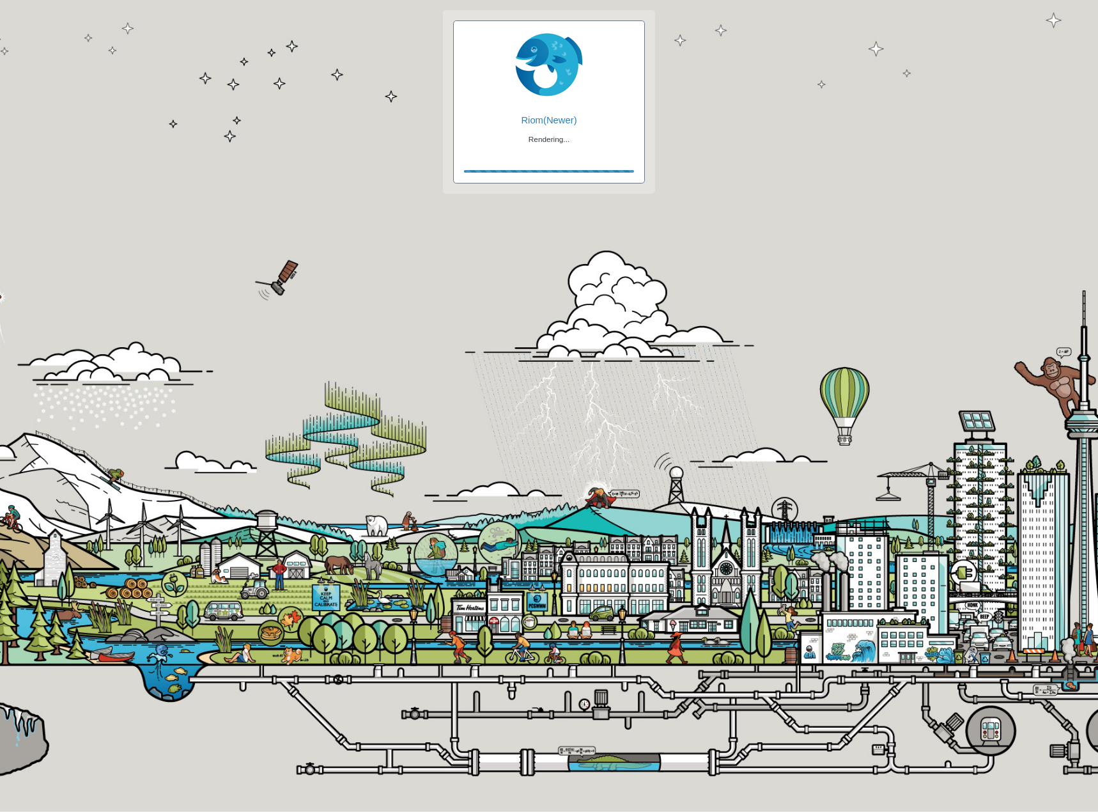
checkbox input "true"
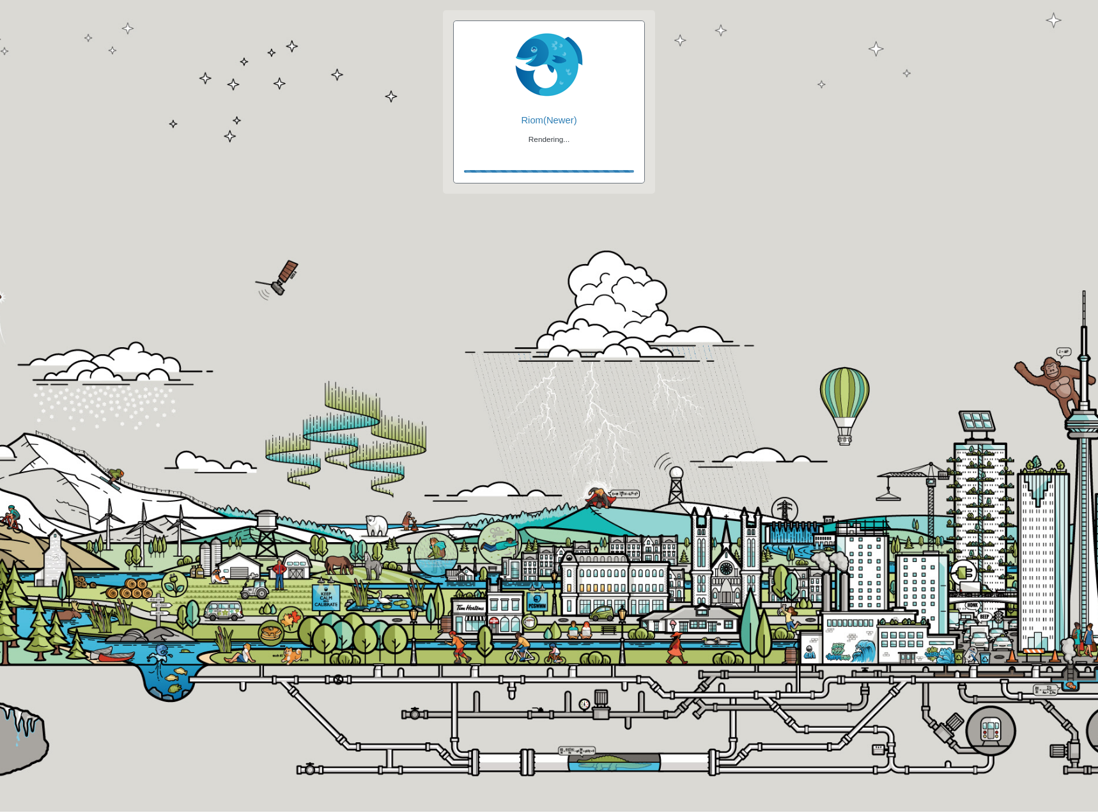
checkbox input "true"
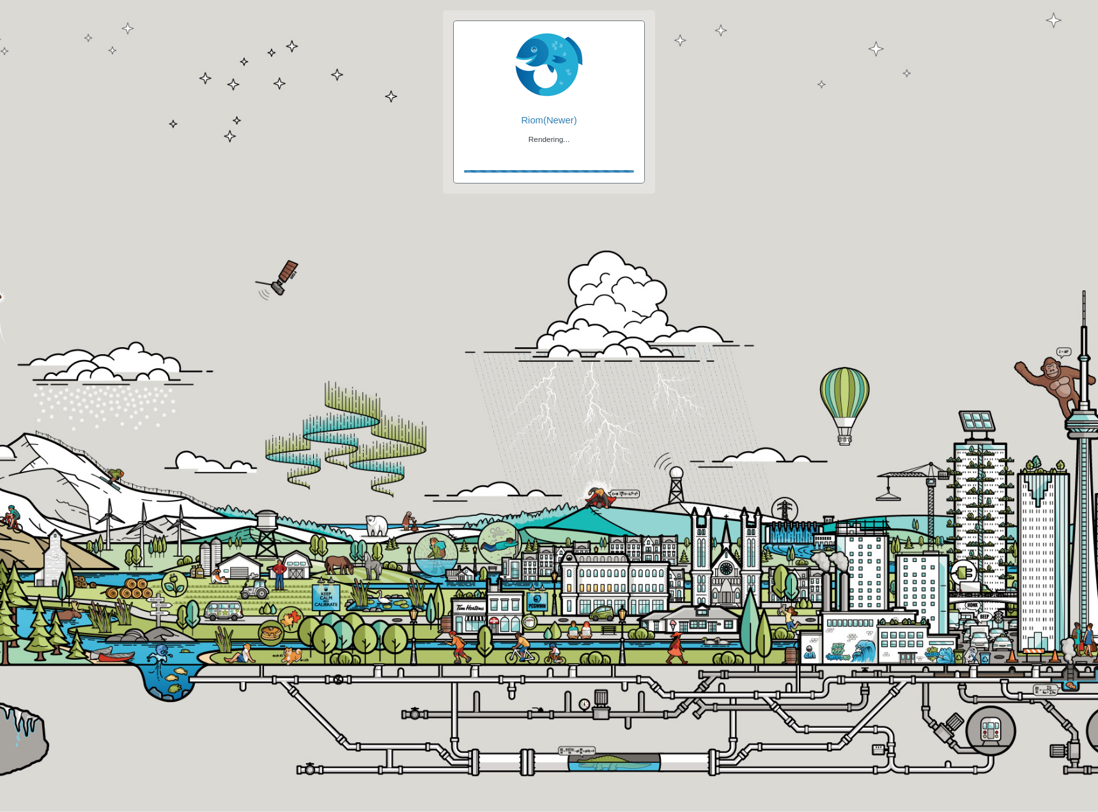
checkbox input "false"
checkbox input "true"
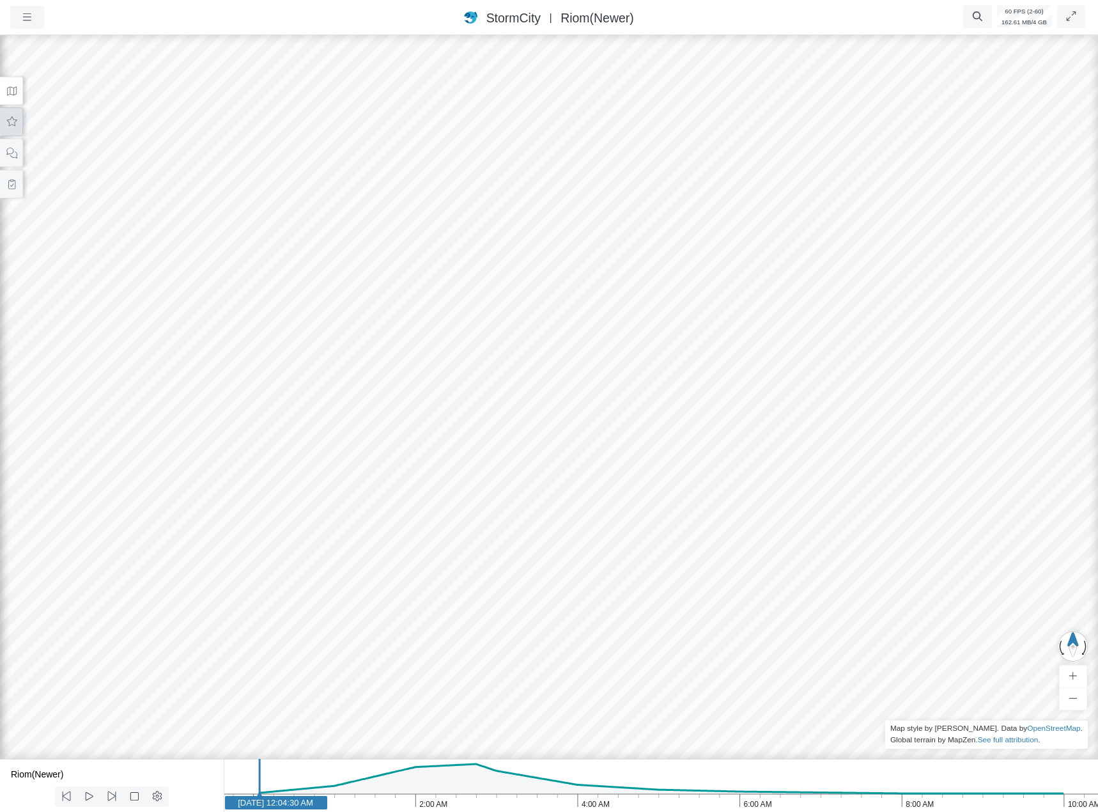
click at [15, 124] on icon at bounding box center [12, 122] width 12 height 10
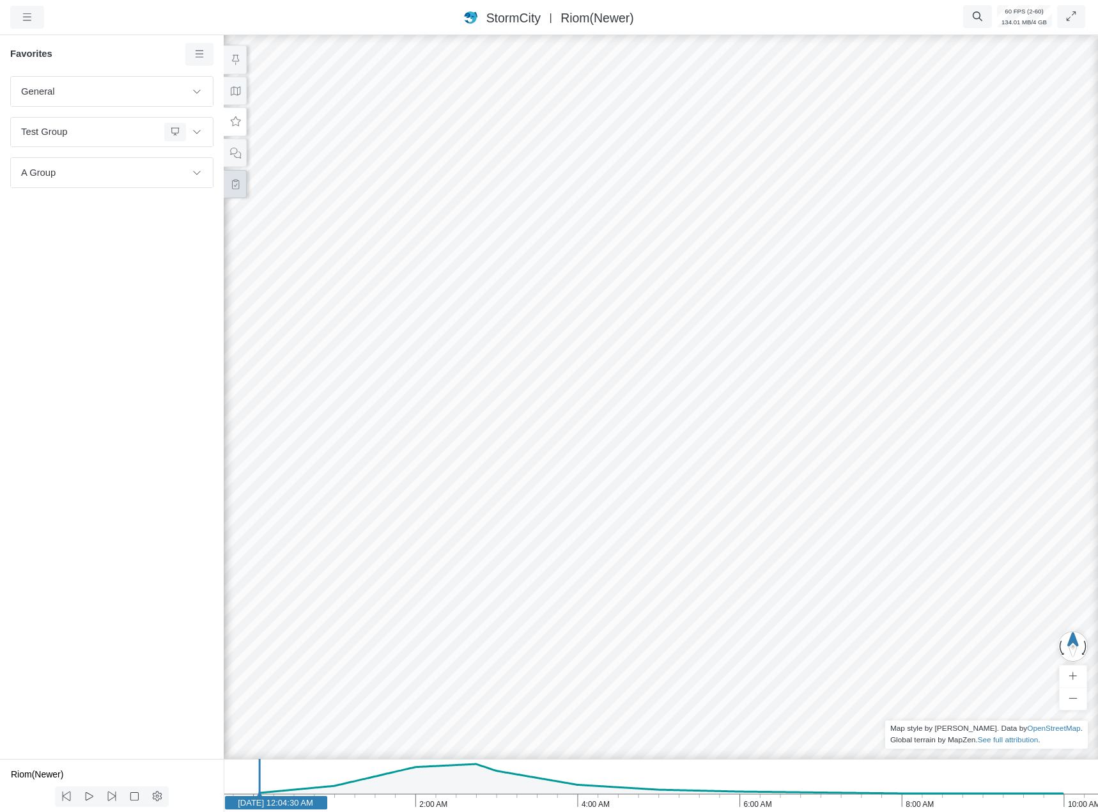
click at [233, 194] on button at bounding box center [235, 184] width 23 height 29
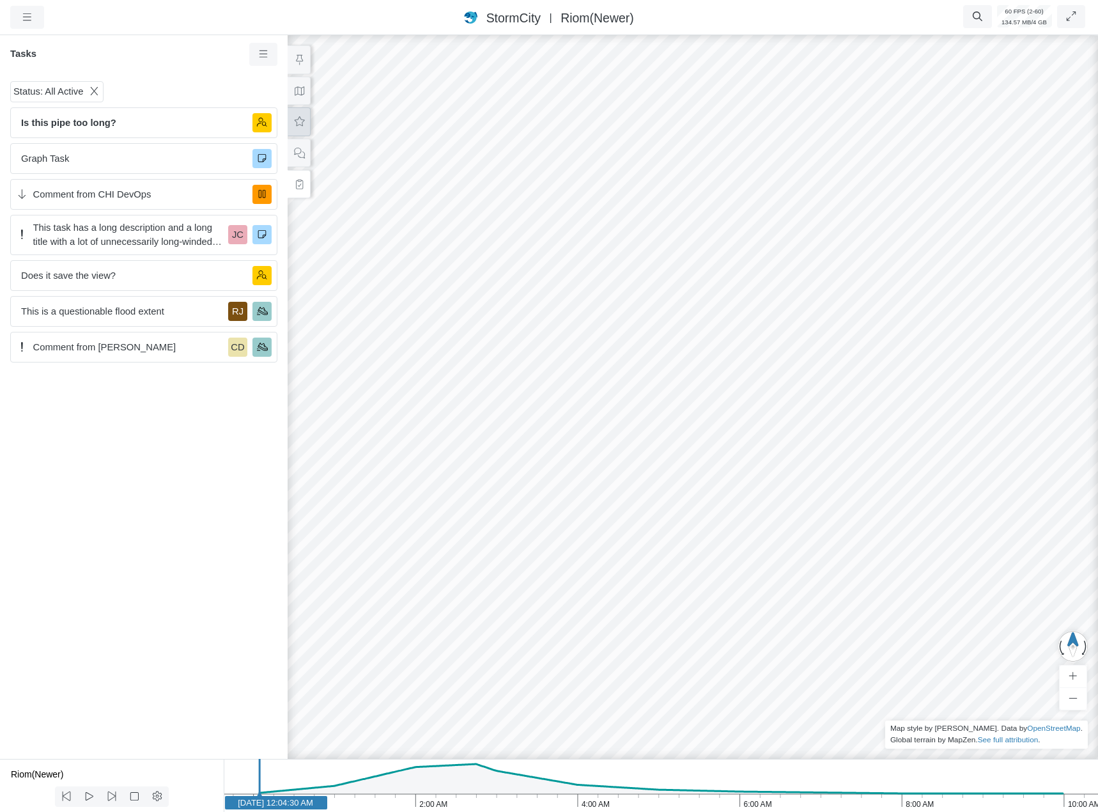
click at [300, 124] on icon at bounding box center [299, 122] width 12 height 10
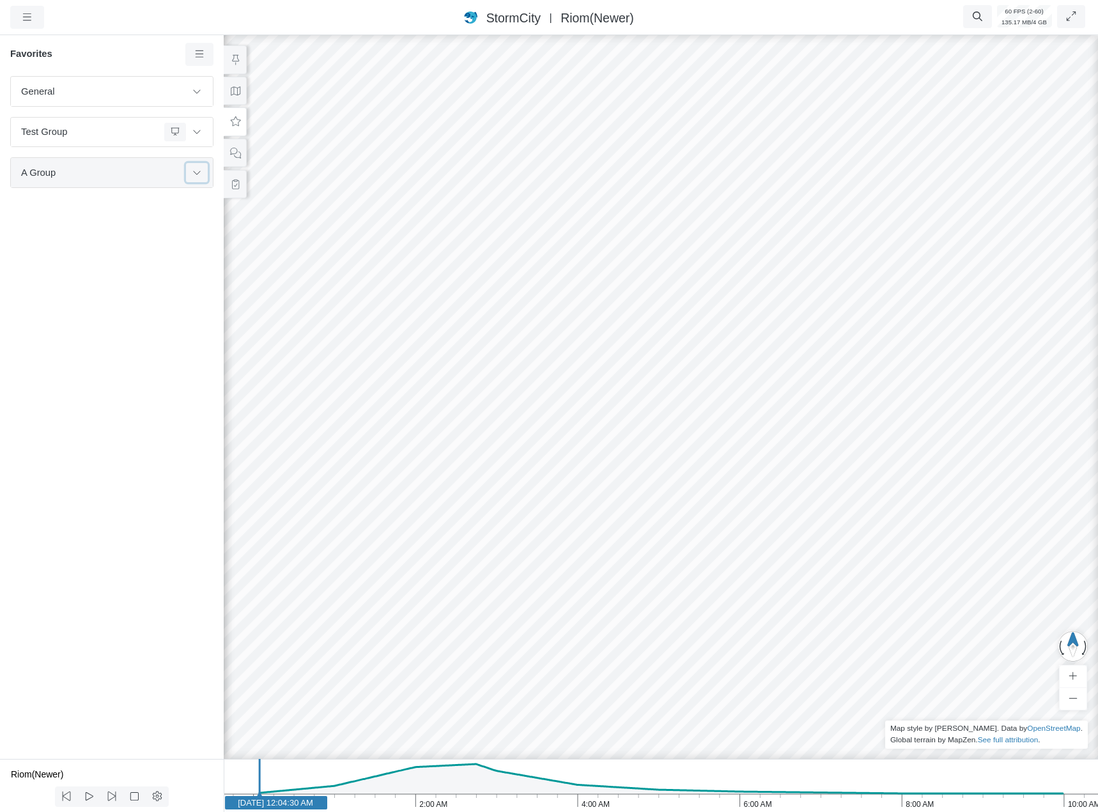
click at [196, 166] on button at bounding box center [197, 172] width 22 height 19
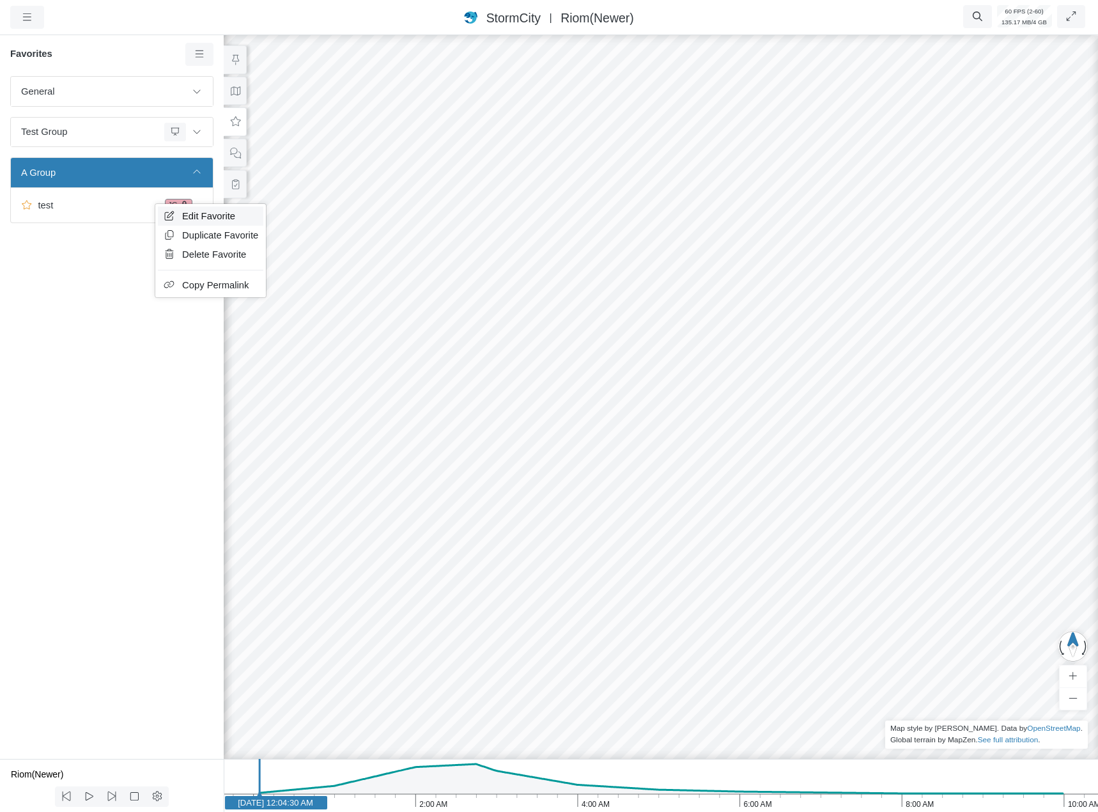
click at [166, 212] on icon at bounding box center [169, 216] width 13 height 10
type input "test"
checkbox input "false"
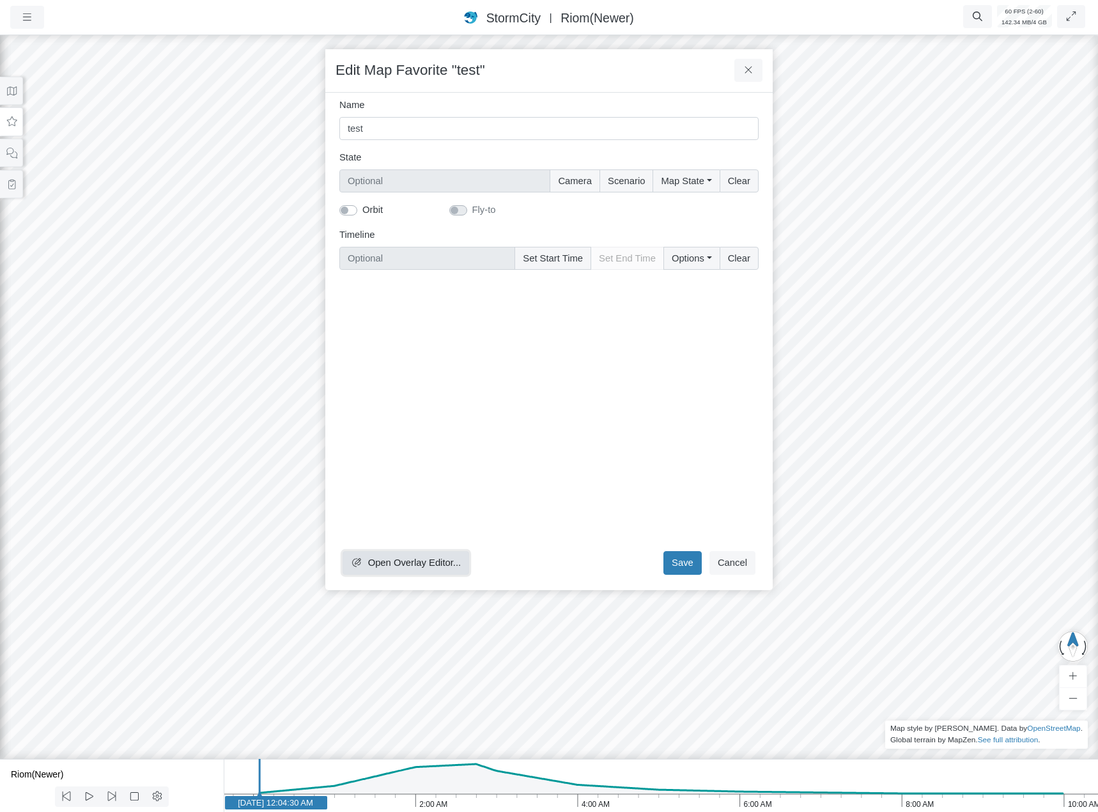
click at [383, 567] on span "Open Overlay Editor..." at bounding box center [414, 562] width 93 height 10
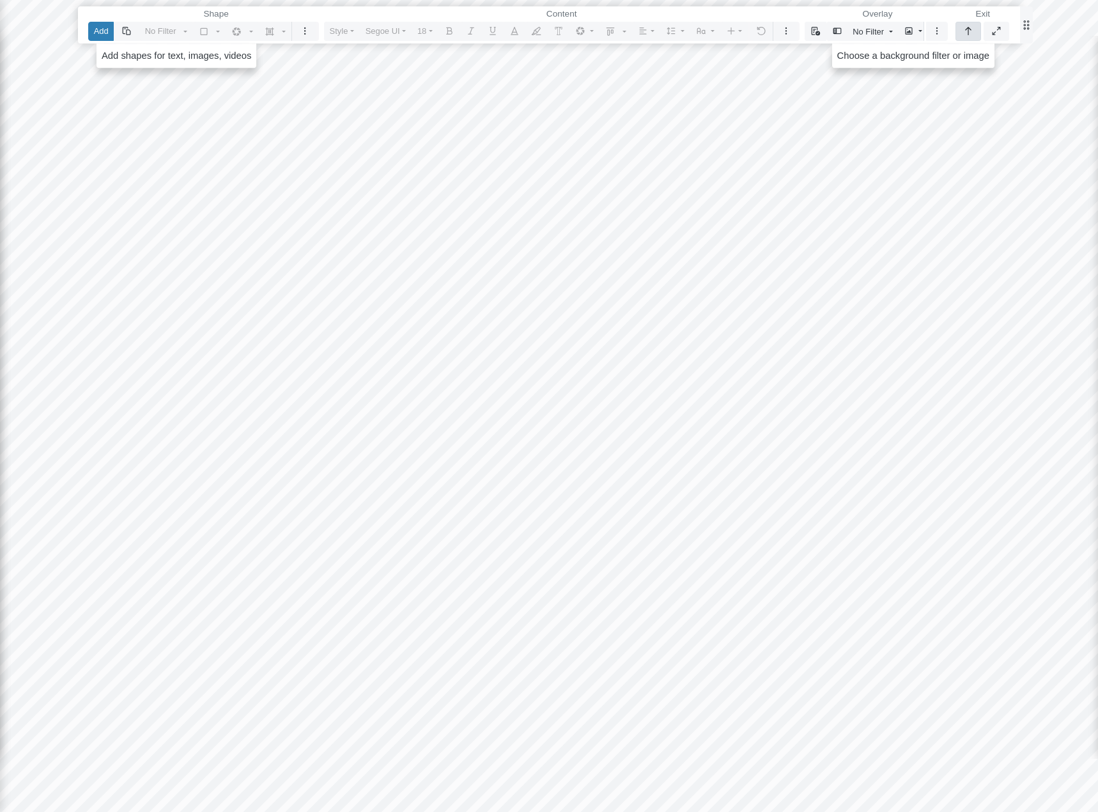
click at [976, 30] on button "button" at bounding box center [969, 31] width 26 height 19
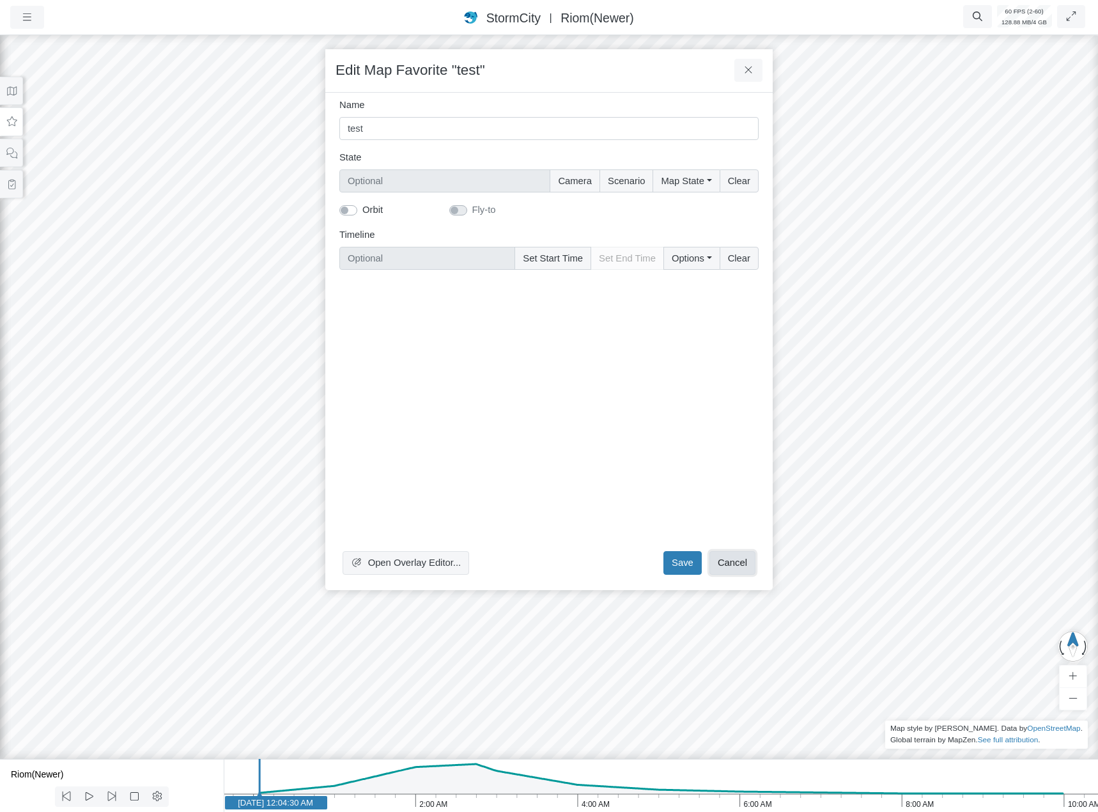
click at [725, 559] on button "Cancel" at bounding box center [732, 562] width 46 height 23
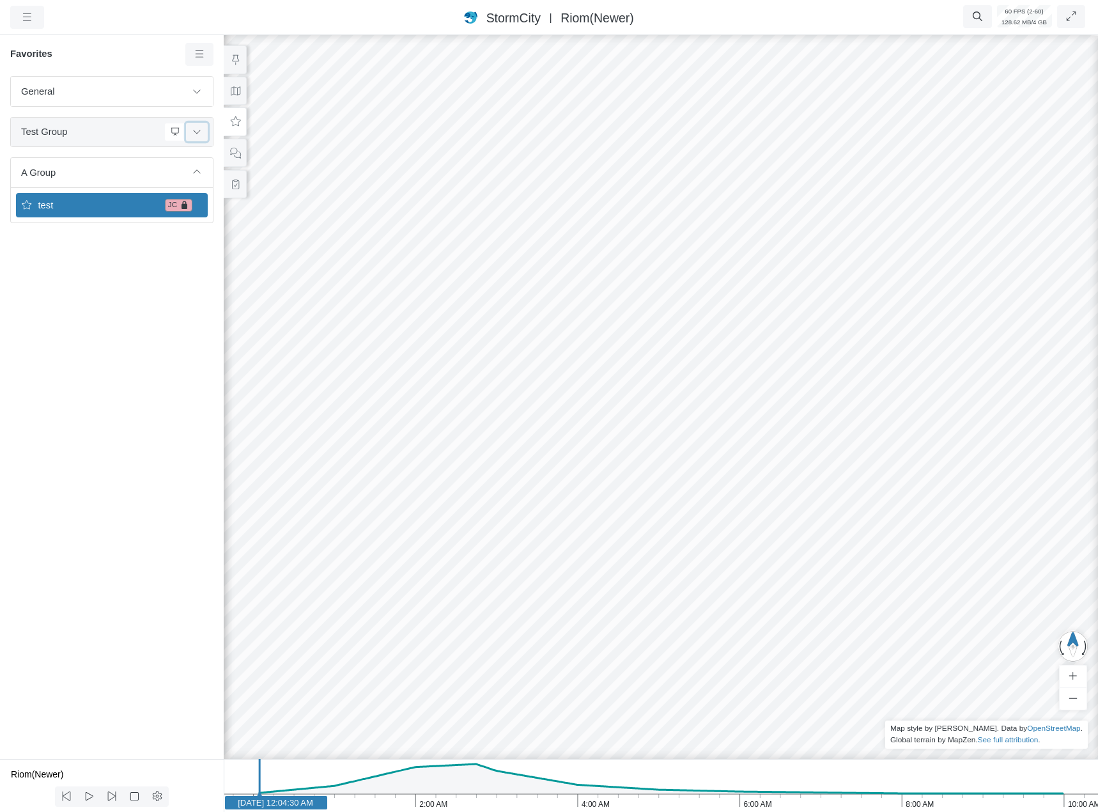
click at [203, 133] on button at bounding box center [197, 132] width 22 height 19
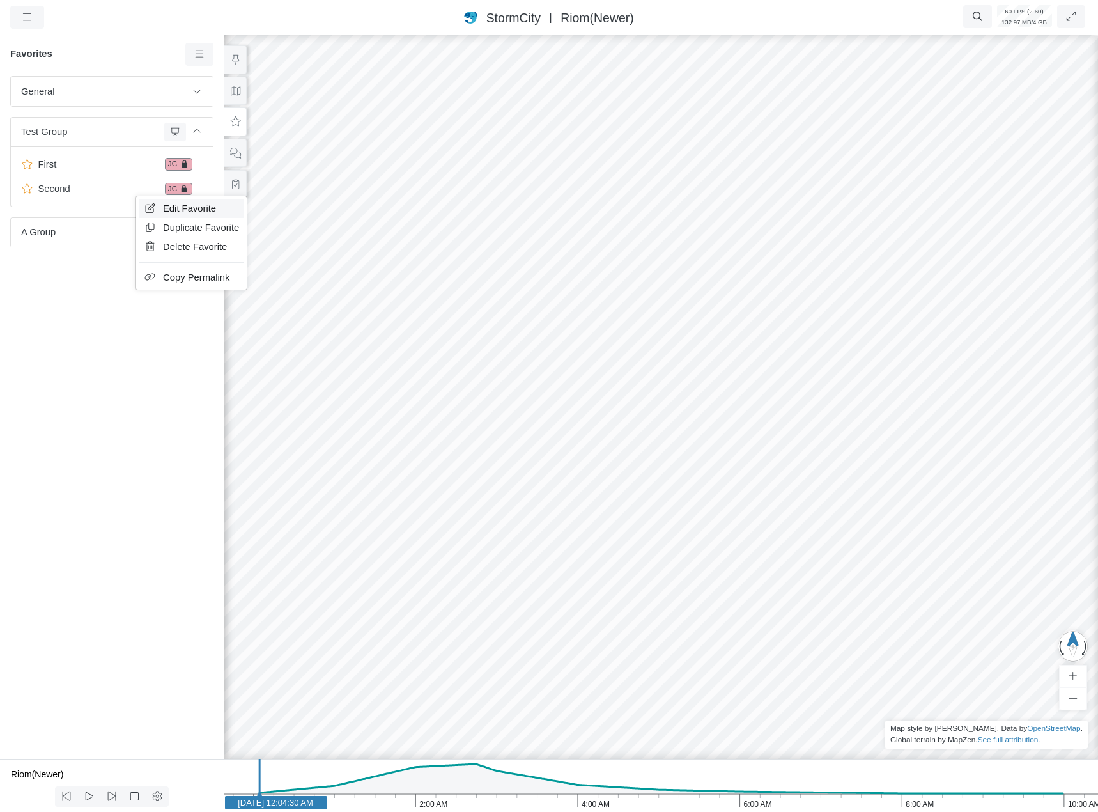
click at [180, 210] on span "Edit Favorite" at bounding box center [189, 208] width 53 height 10
type input "Second"
checkbox input "false"
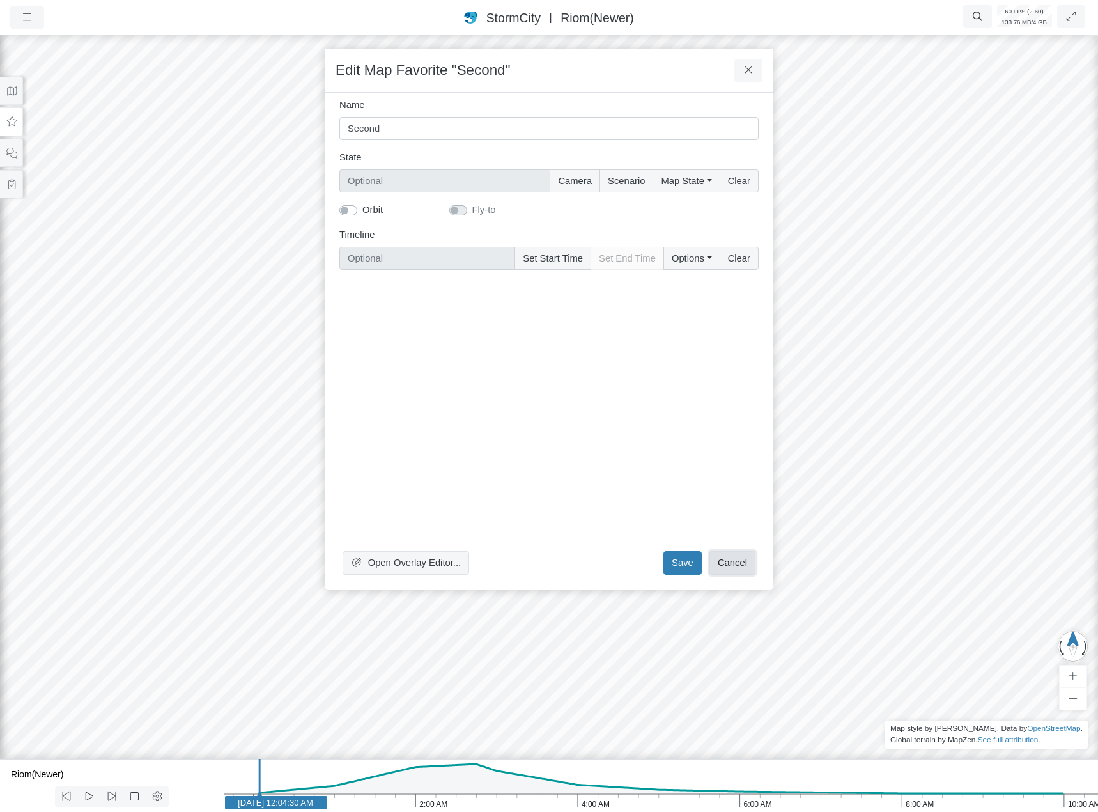
click at [736, 563] on button "Cancel" at bounding box center [732, 562] width 46 height 23
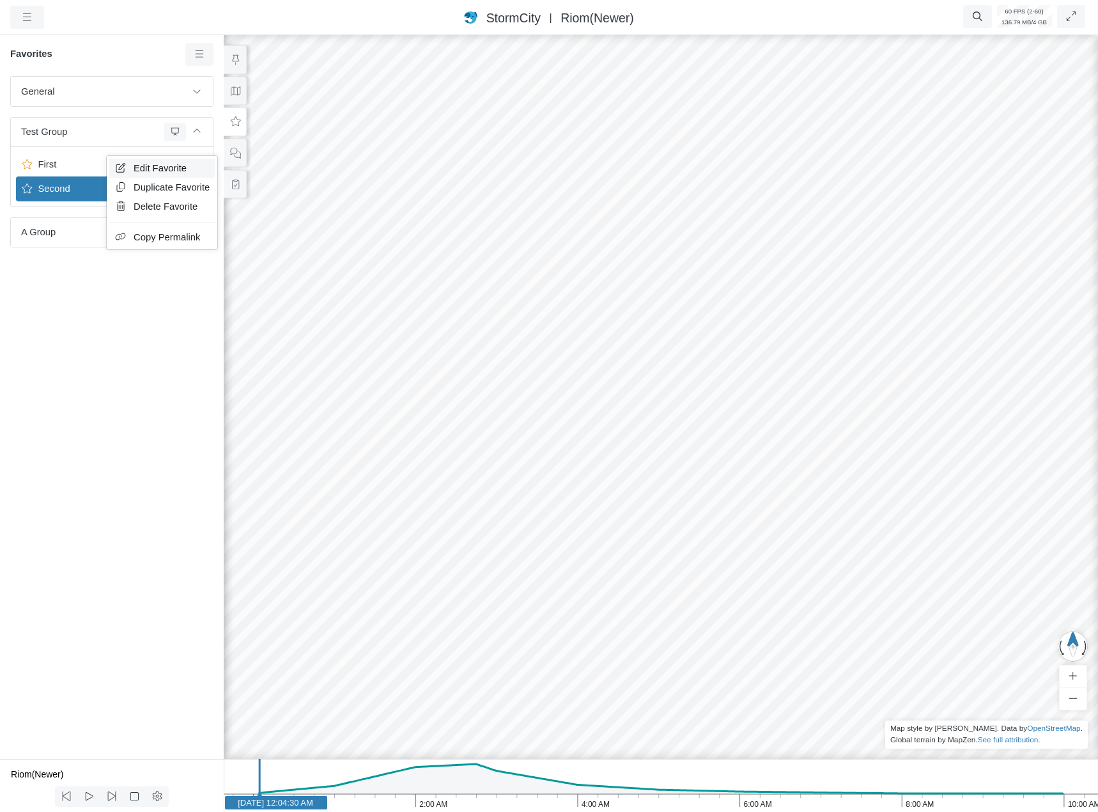
click at [160, 171] on span "Edit Favorite" at bounding box center [160, 168] width 53 height 10
type input "First"
checkbox input "false"
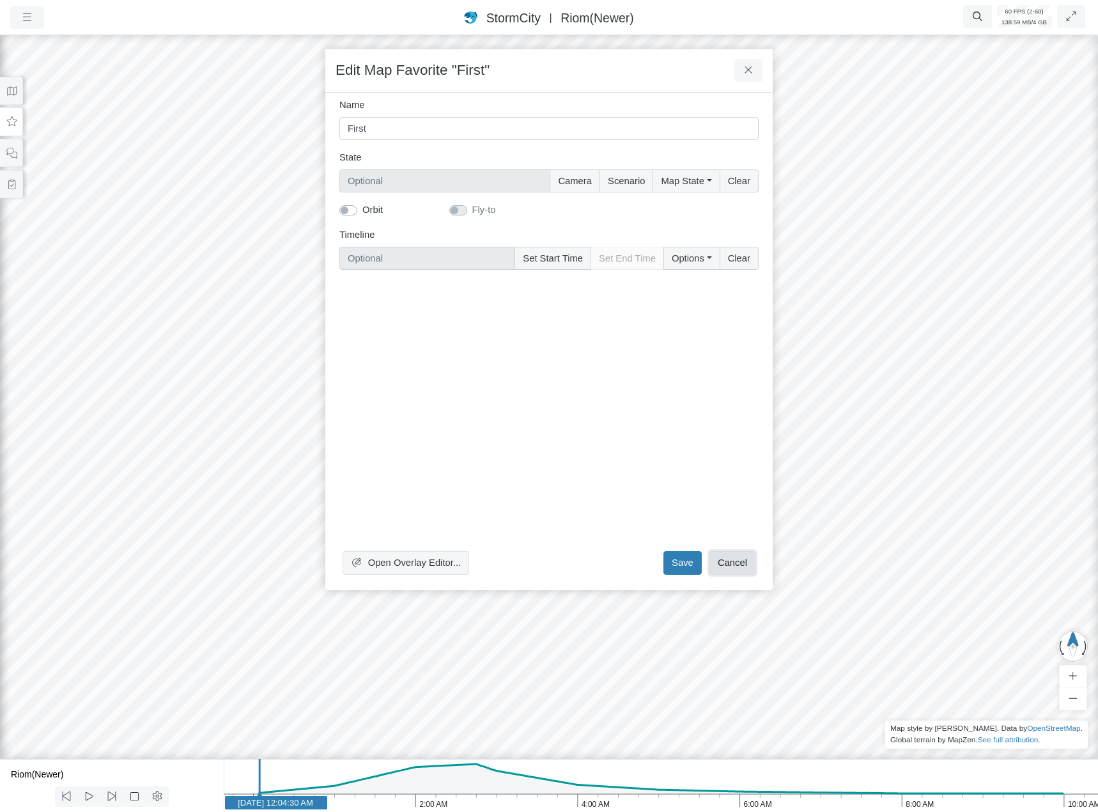
click at [722, 560] on button "Cancel" at bounding box center [732, 562] width 46 height 23
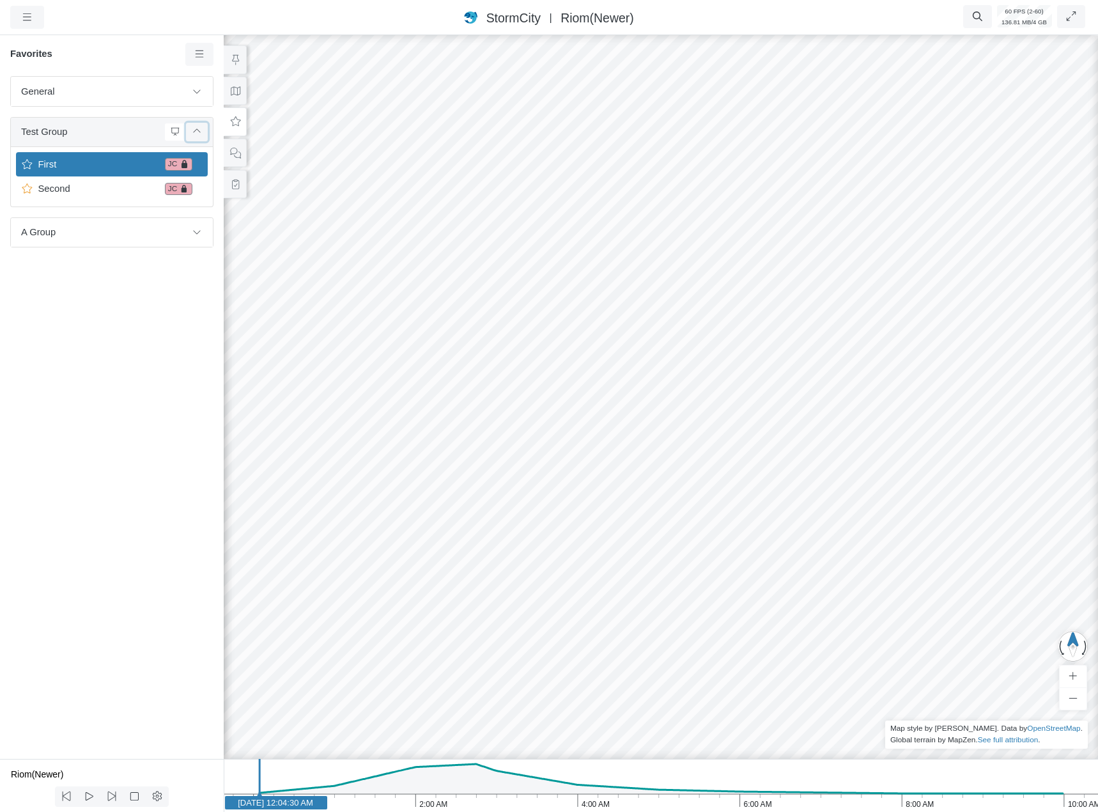
click at [197, 130] on icon at bounding box center [197, 131] width 10 height 8
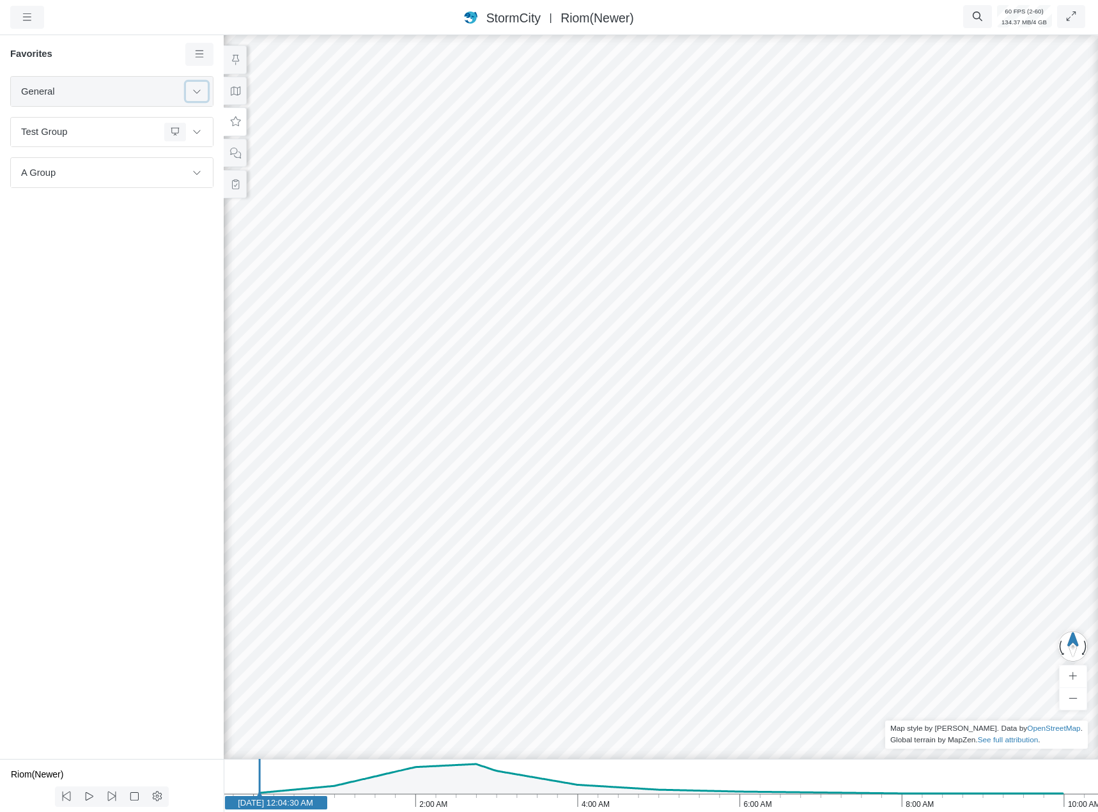
click at [199, 91] on icon at bounding box center [197, 91] width 10 height 8
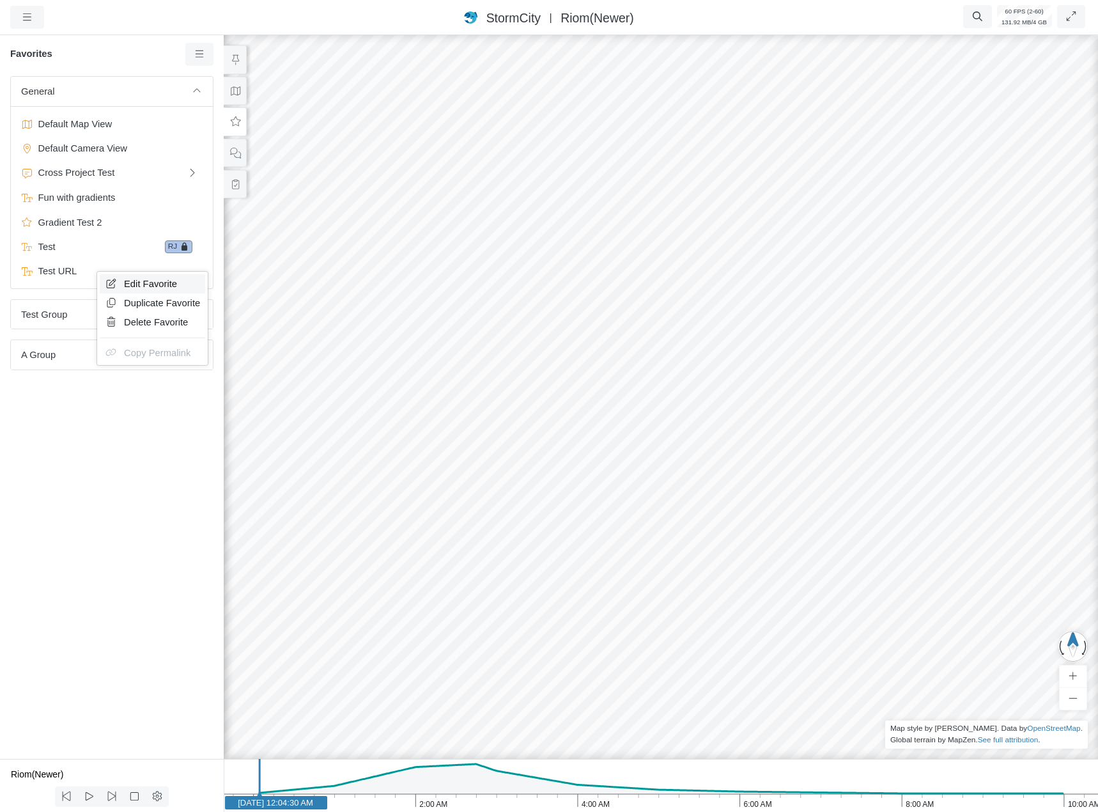
click at [166, 286] on span "Edit Favorite" at bounding box center [150, 284] width 53 height 10
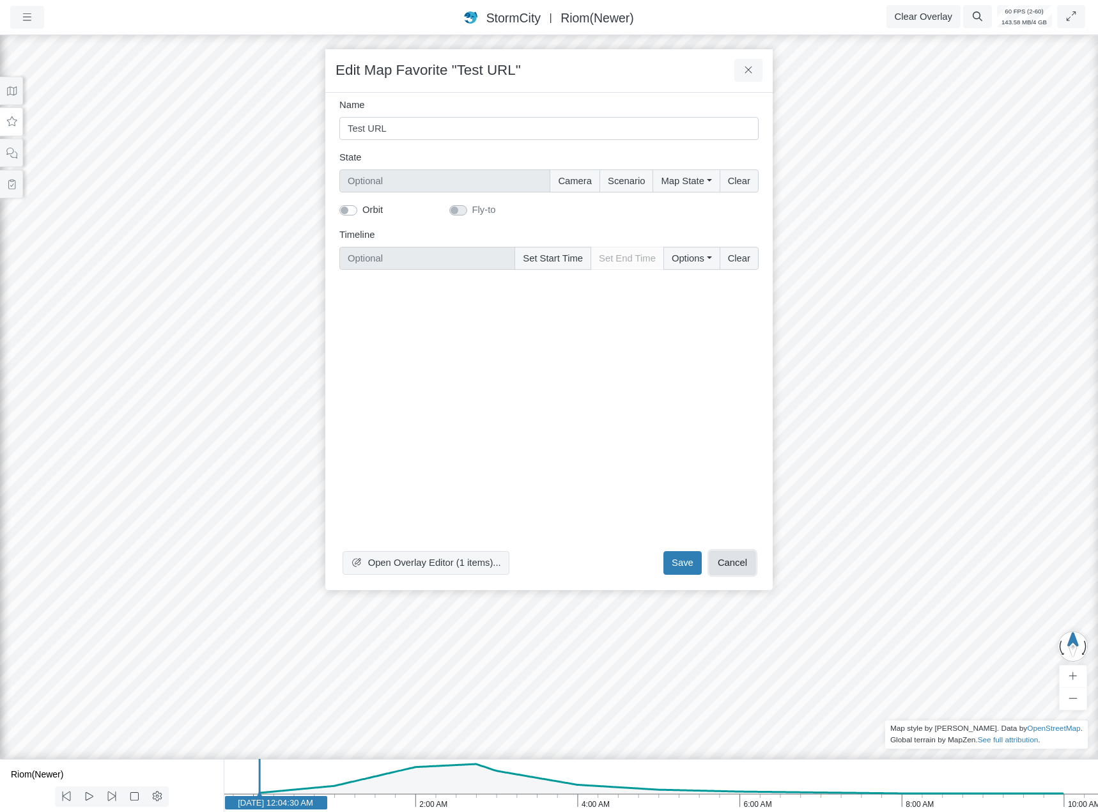
click at [750, 561] on button "Cancel" at bounding box center [732, 562] width 46 height 23
